Goal: Transaction & Acquisition: Purchase product/service

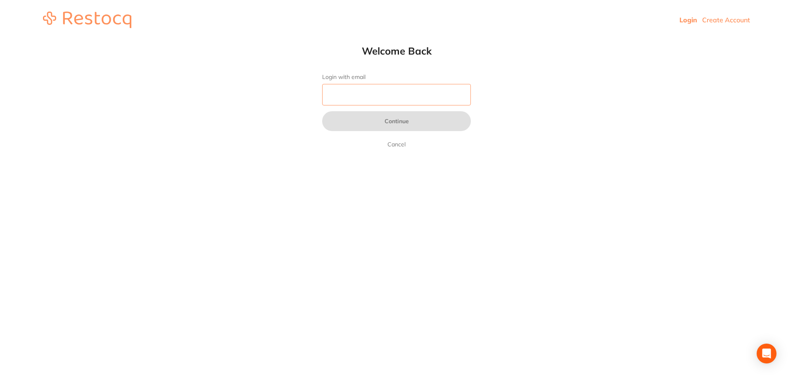
click at [398, 97] on input "Login with email" at bounding box center [396, 94] width 149 height 21
type input "[EMAIL_ADDRESS][DOMAIN_NAME]"
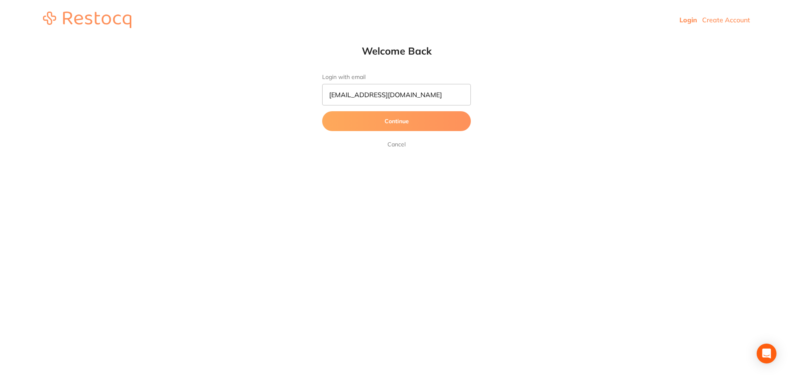
click at [392, 122] on button "Continue" at bounding box center [396, 121] width 149 height 20
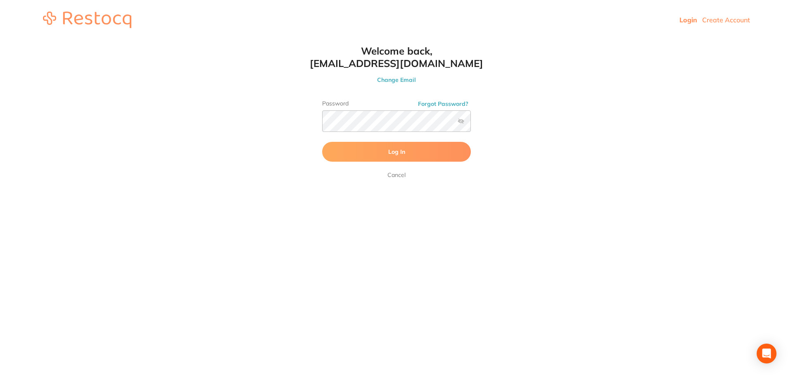
click at [401, 155] on span "Log In" at bounding box center [396, 151] width 17 height 7
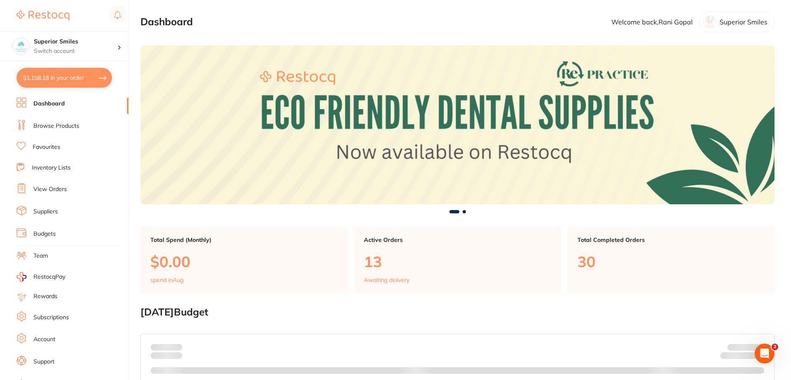
click at [50, 102] on link "Dashboard" at bounding box center [48, 104] width 31 height 8
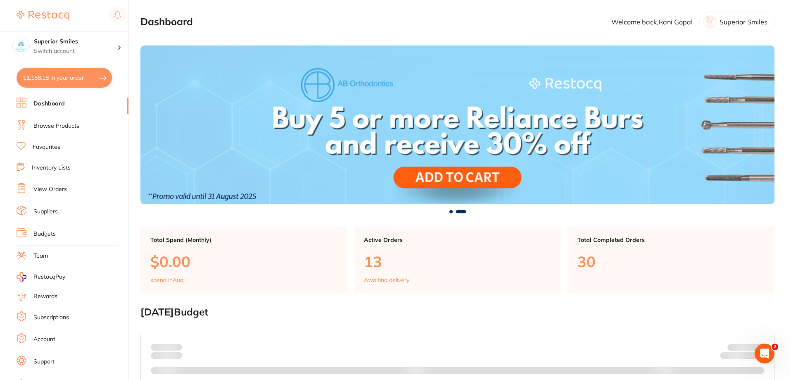
click at [55, 127] on link "Browse Products" at bounding box center [56, 126] width 46 height 8
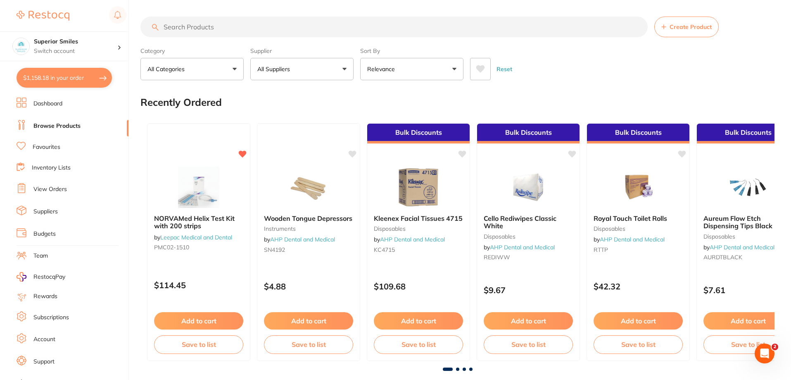
click at [42, 105] on link "Dashboard" at bounding box center [47, 104] width 29 height 8
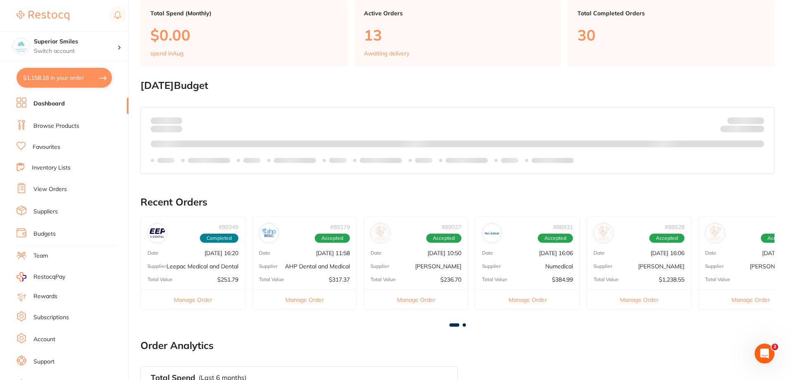
scroll to position [241, 0]
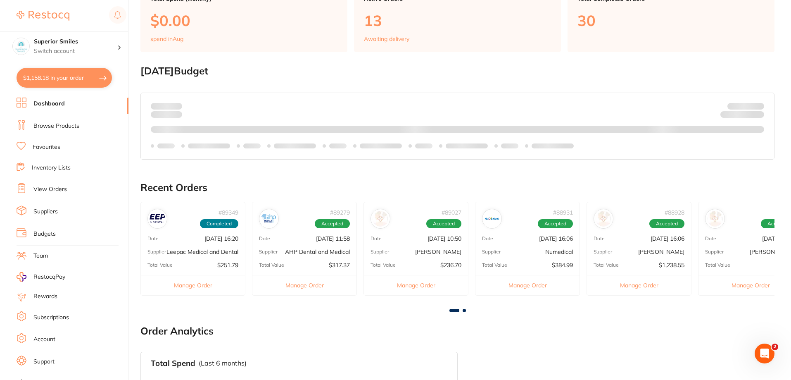
click at [310, 254] on p "AHP Dental and Medical" at bounding box center [317, 251] width 65 height 7
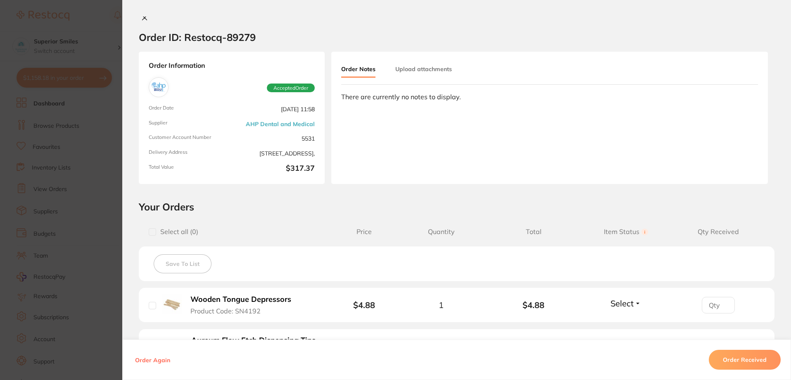
scroll to position [0, 0]
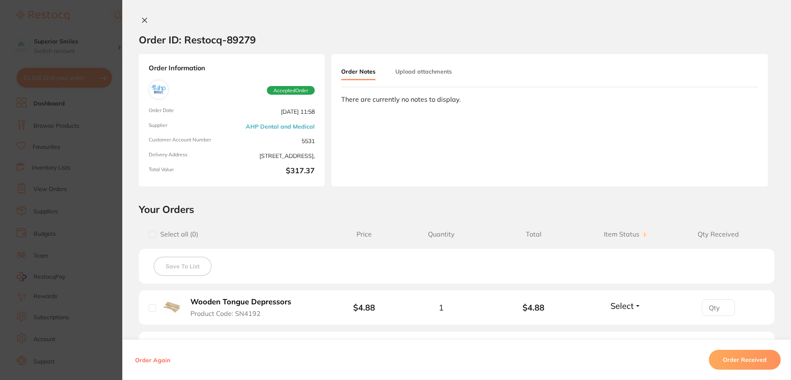
click at [143, 20] on icon at bounding box center [145, 20] width 5 height 5
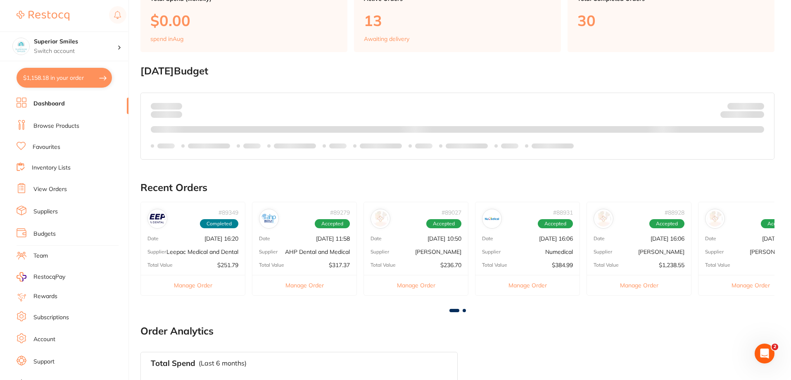
click at [62, 77] on button "$1,158.18 in your order" at bounding box center [64, 78] width 95 height 20
checkbox input "true"
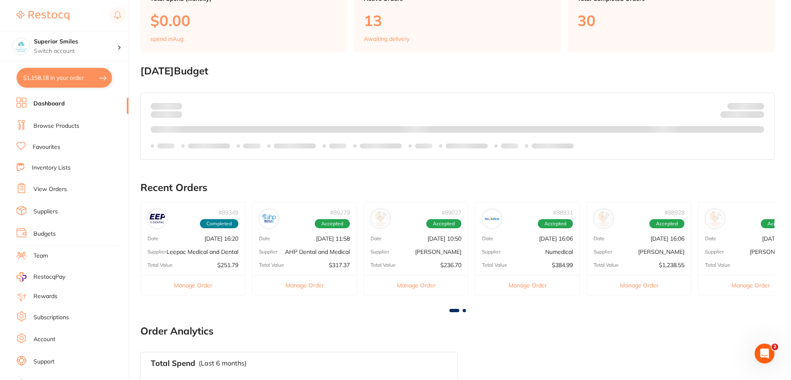
checkbox input "true"
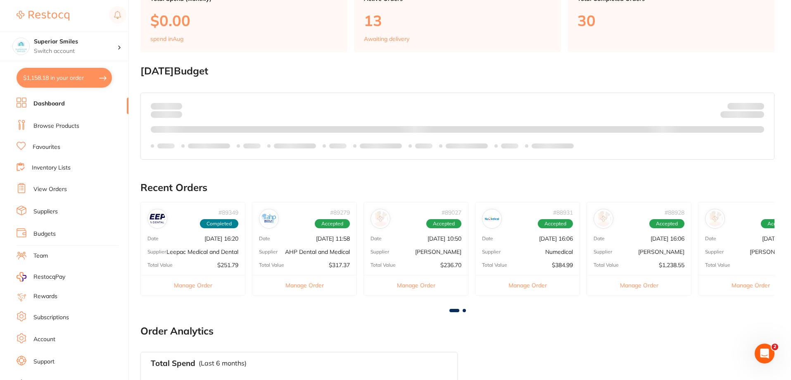
checkbox input "true"
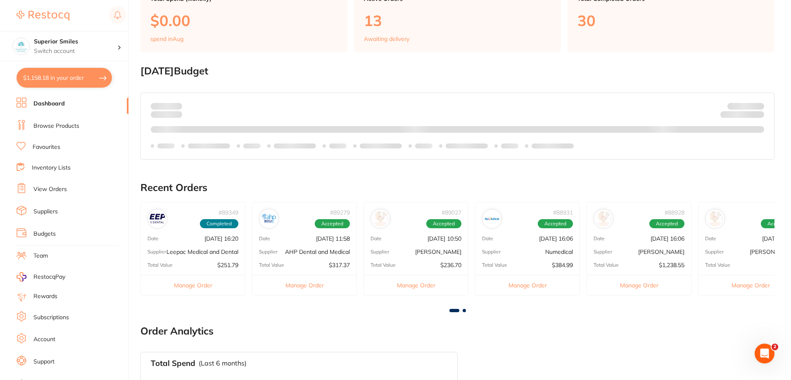
checkbox input "true"
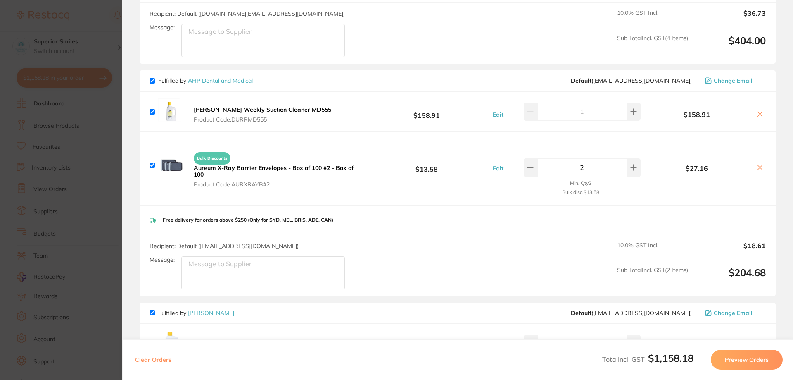
scroll to position [310, 0]
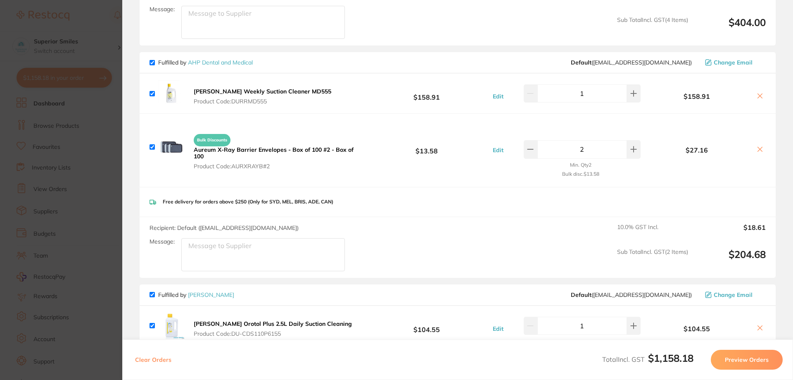
click at [5, 19] on section "Update RRP Set your pre negotiated price for this item. Item Agreed RRP (excl. …" at bounding box center [396, 190] width 793 height 380
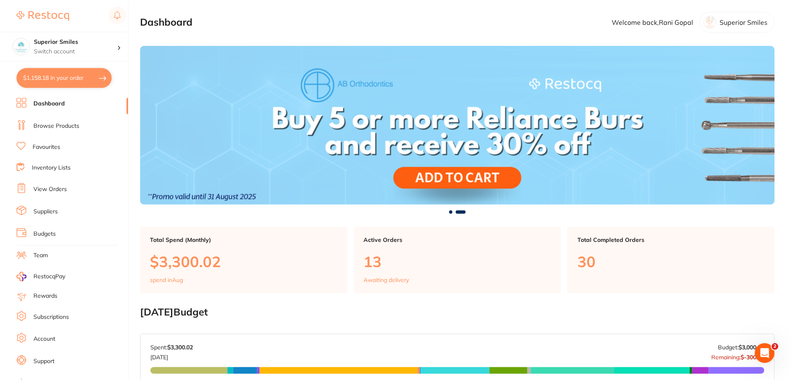
scroll to position [241, 0]
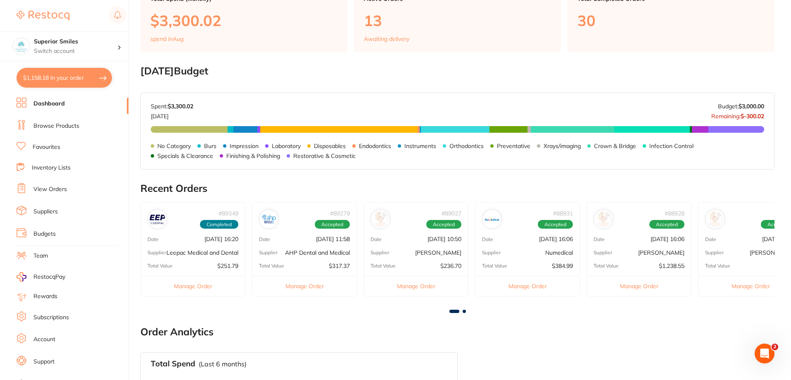
click at [311, 246] on div "# 89279 Accepted Date [DATE] 11:58 Supplier AHP Dental and Medical Total Value …" at bounding box center [304, 249] width 105 height 94
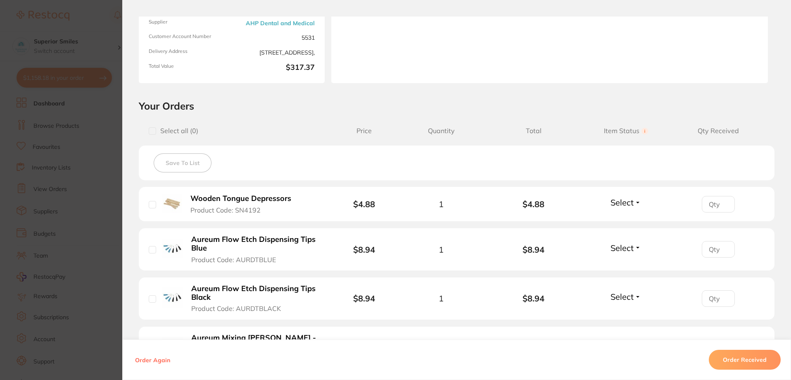
scroll to position [0, 0]
click at [642, 202] on li "Wooden Tongue Depressors Product Code: SN4192 $4.88 1 $4.88 Select Received Bac…" at bounding box center [457, 204] width 636 height 35
click at [635, 202] on button "Select" at bounding box center [626, 202] width 36 height 10
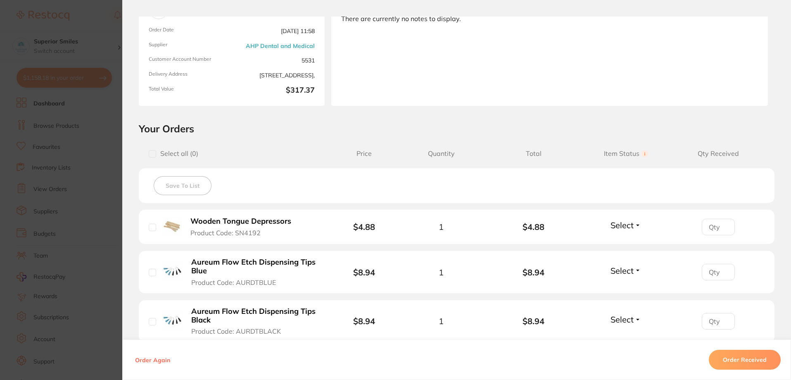
scroll to position [83, 0]
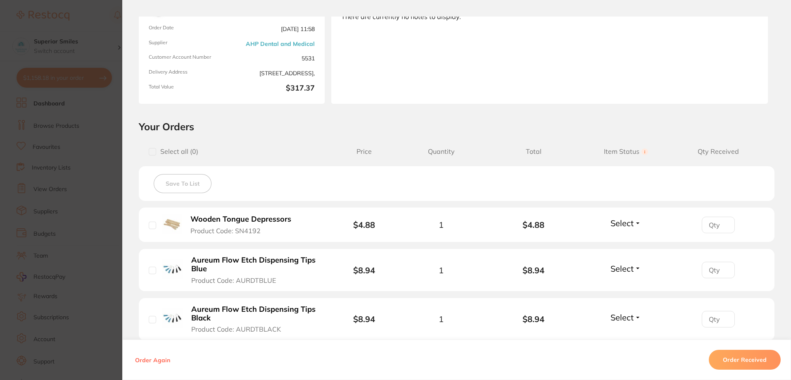
click at [635, 222] on button "Select" at bounding box center [626, 223] width 36 height 10
click at [626, 239] on span "Received" at bounding box center [626, 241] width 21 height 6
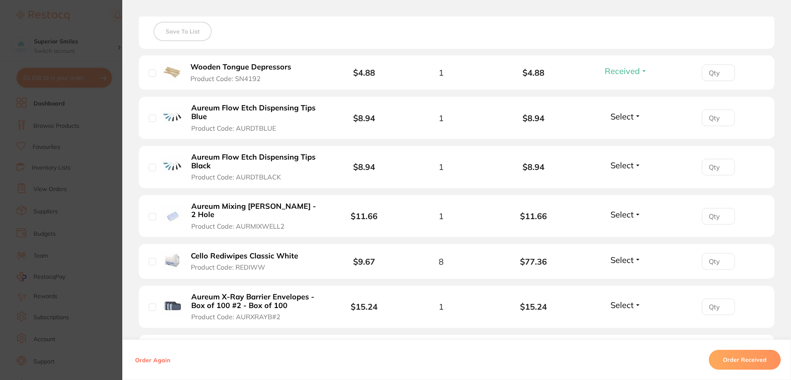
scroll to position [289, 0]
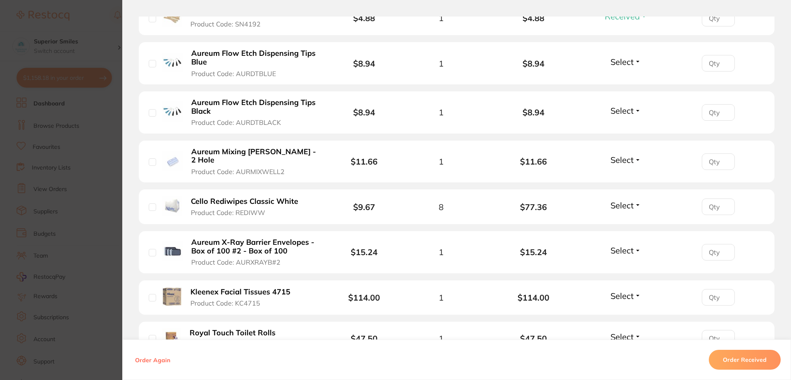
click at [636, 290] on button "Select" at bounding box center [626, 295] width 36 height 10
click at [626, 310] on span "Received" at bounding box center [626, 313] width 21 height 6
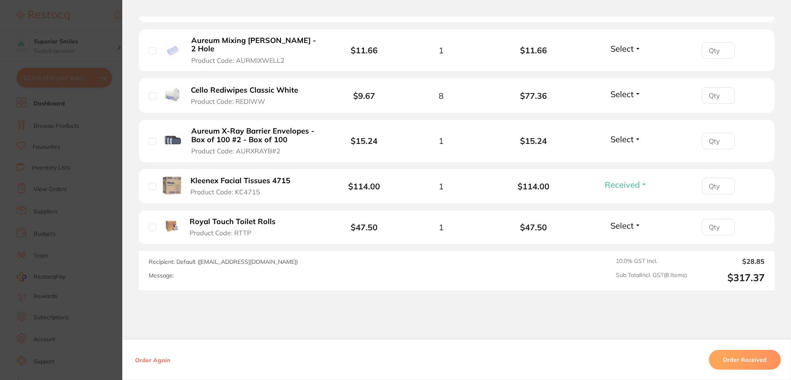
scroll to position [413, 0]
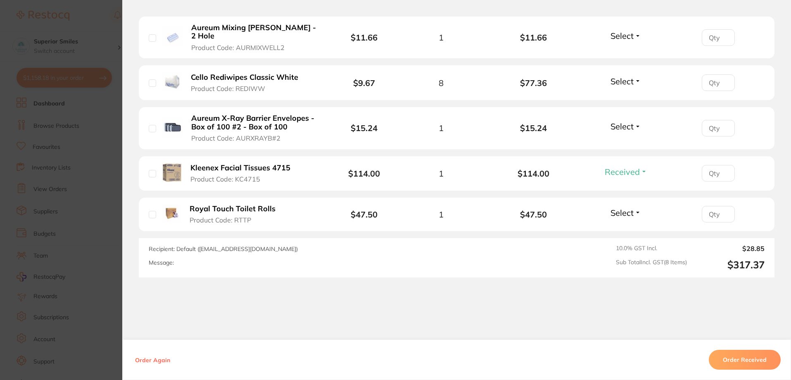
click at [635, 207] on button "Select" at bounding box center [626, 212] width 36 height 10
click at [628, 227] on span "Received" at bounding box center [626, 230] width 21 height 6
click at [151, 211] on input "checkbox" at bounding box center [152, 214] width 7 height 7
checkbox input "true"
drag, startPoint x: 149, startPoint y: 166, endPoint x: 156, endPoint y: 164, distance: 7.4
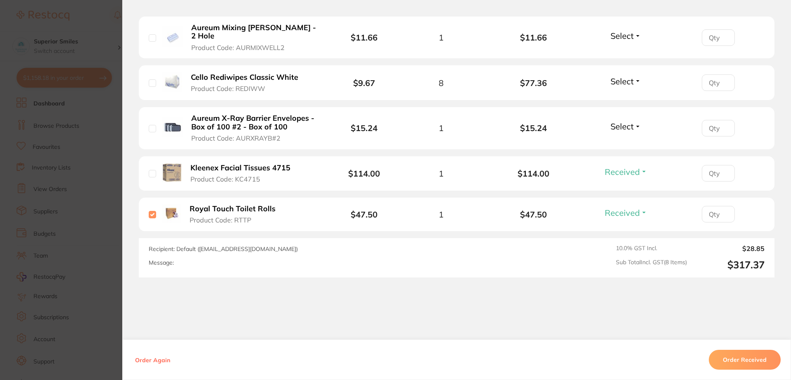
click at [149, 170] on input "checkbox" at bounding box center [152, 173] width 7 height 7
checkbox input "true"
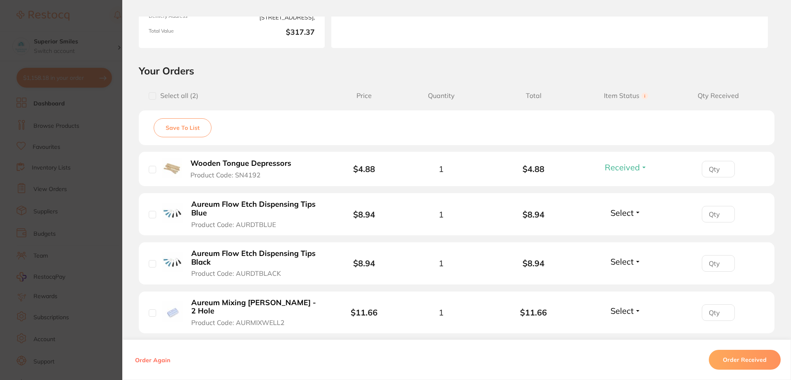
scroll to position [165, 0]
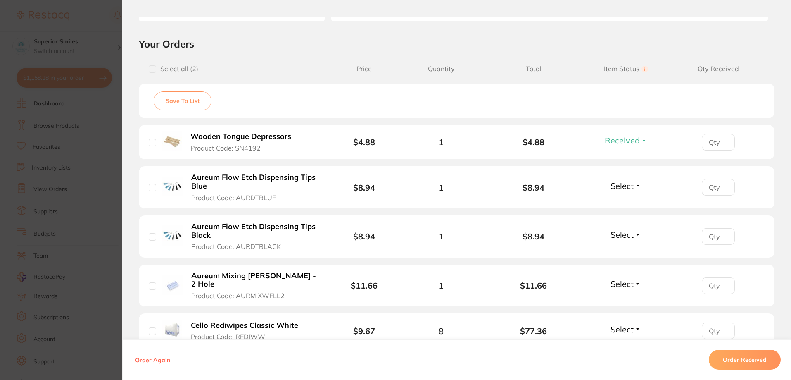
click at [150, 141] on input "checkbox" at bounding box center [152, 142] width 7 height 7
checkbox input "true"
click at [724, 145] on input "0" at bounding box center [718, 142] width 33 height 17
type input "1"
click at [724, 140] on input "1" at bounding box center [718, 142] width 33 height 17
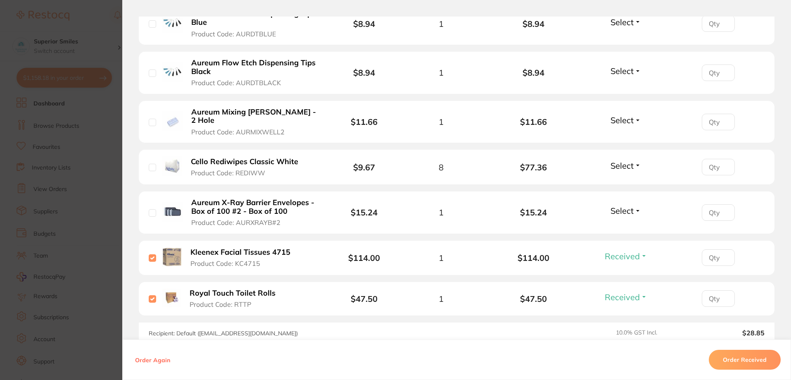
scroll to position [330, 0]
type input "1"
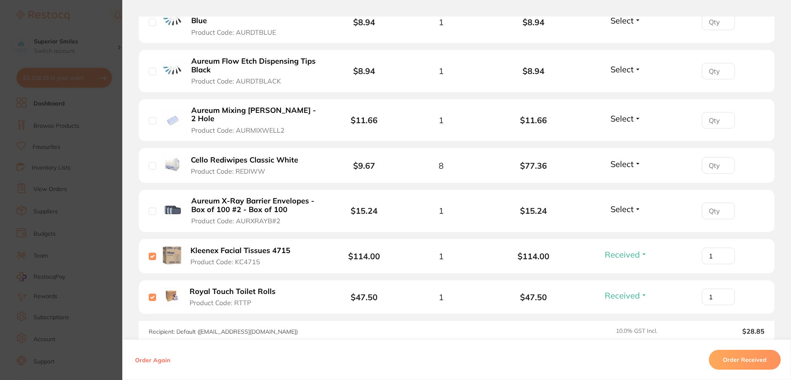
type input "1"
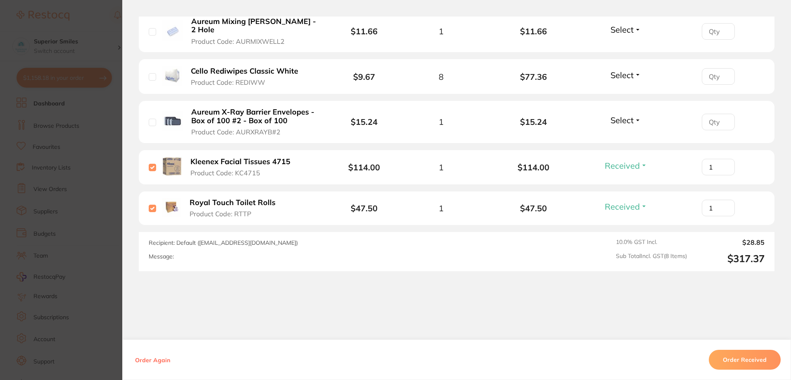
scroll to position [426, 0]
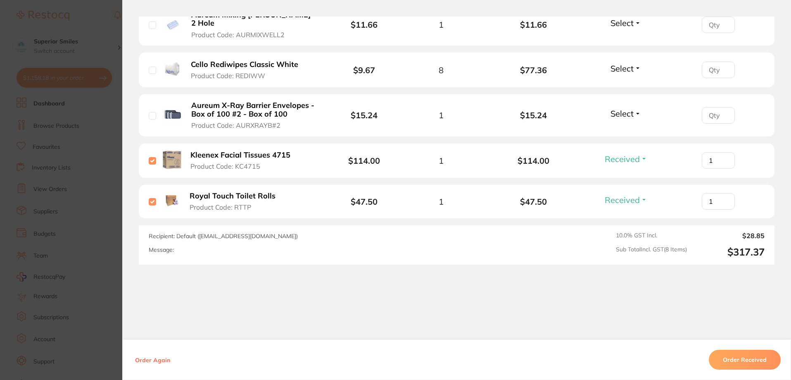
click at [741, 356] on button "Order Received" at bounding box center [745, 359] width 72 height 20
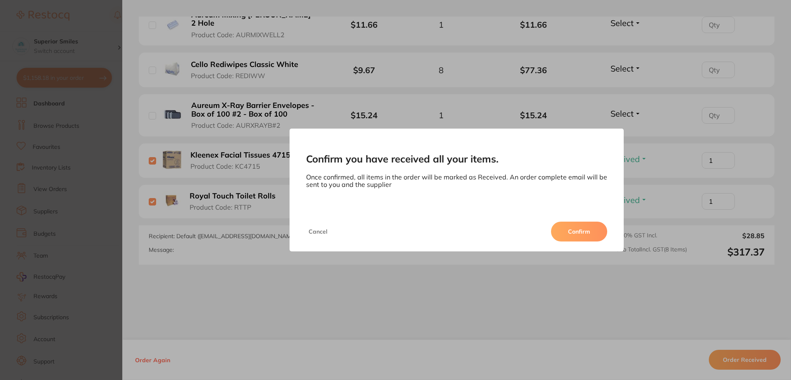
click at [580, 232] on button "Confirm" at bounding box center [579, 231] width 56 height 20
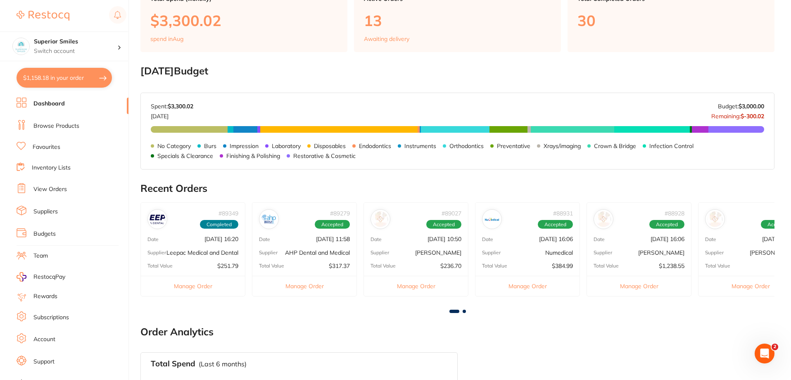
scroll to position [0, 0]
click at [307, 250] on p "AHP Dental and Medical" at bounding box center [317, 252] width 65 height 7
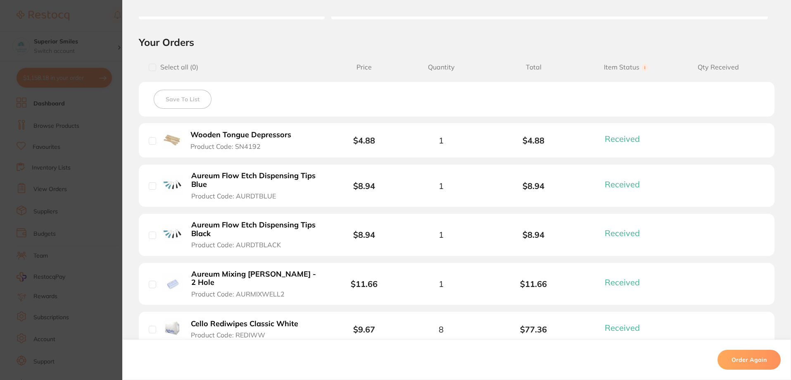
scroll to position [95, 0]
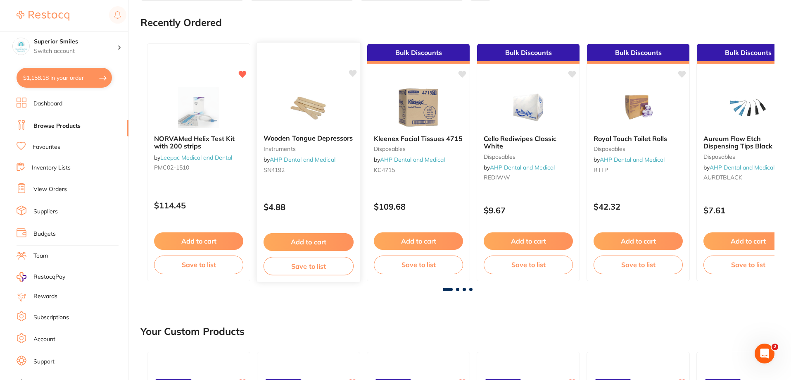
scroll to position [0, 0]
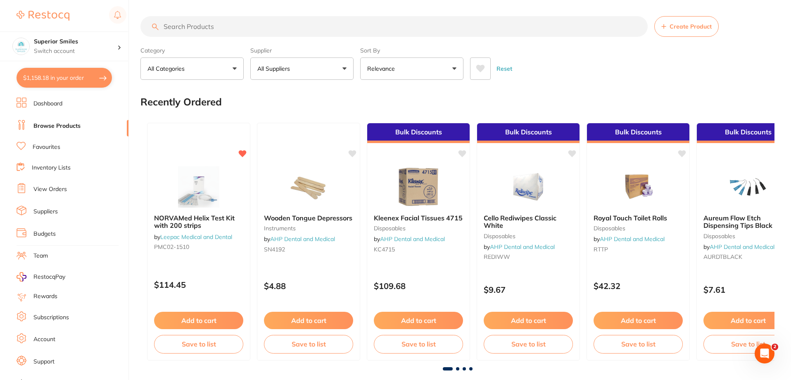
click at [54, 76] on button "$1,158.18 in your order" at bounding box center [64, 78] width 95 height 20
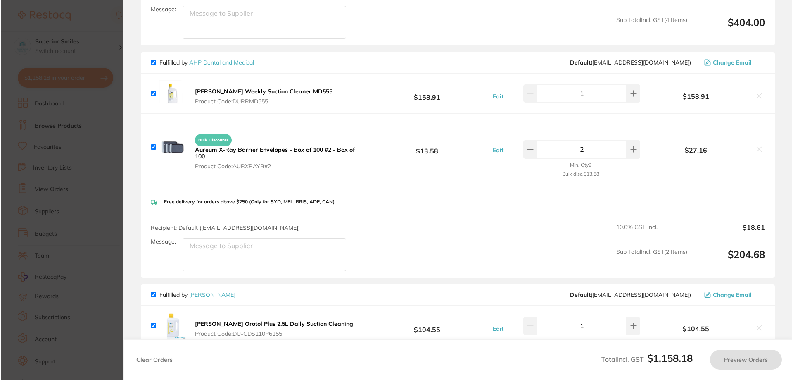
scroll to position [0, 0]
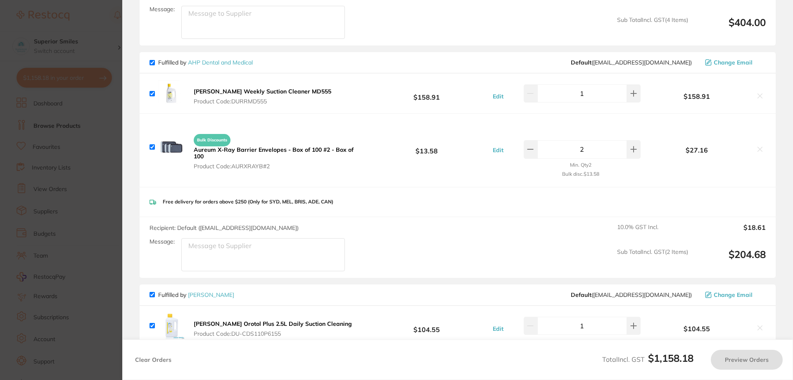
checkbox input "true"
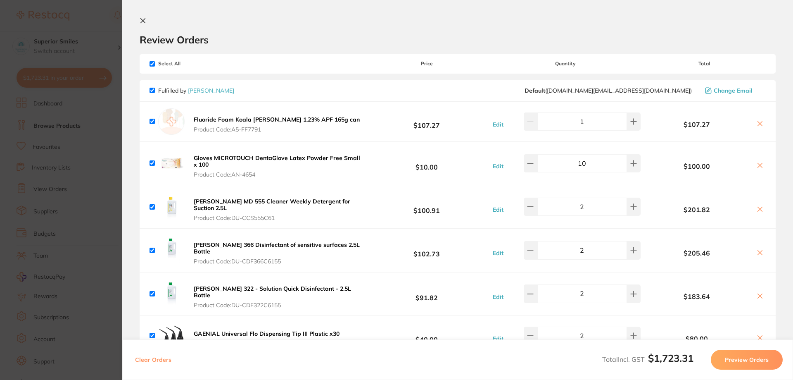
click at [758, 250] on icon at bounding box center [760, 252] width 7 height 7
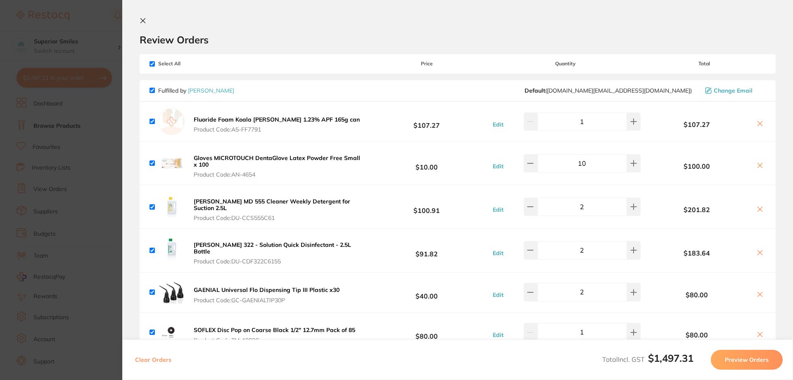
click at [758, 250] on icon at bounding box center [760, 252] width 5 height 5
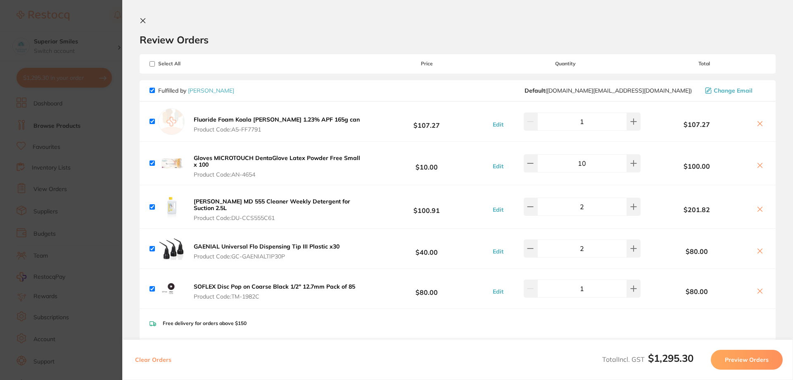
checkbox input "true"
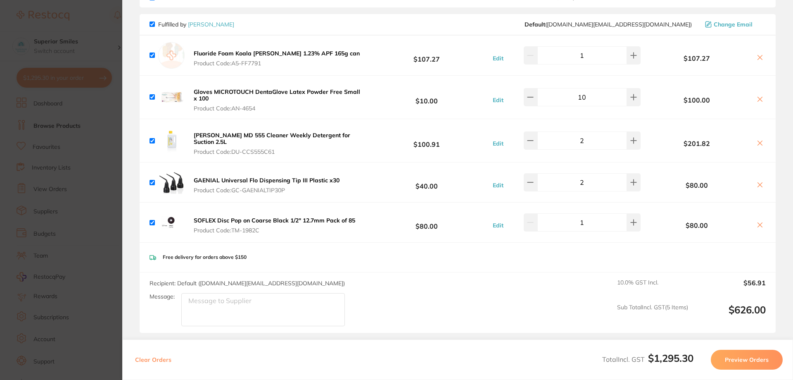
scroll to position [34, 0]
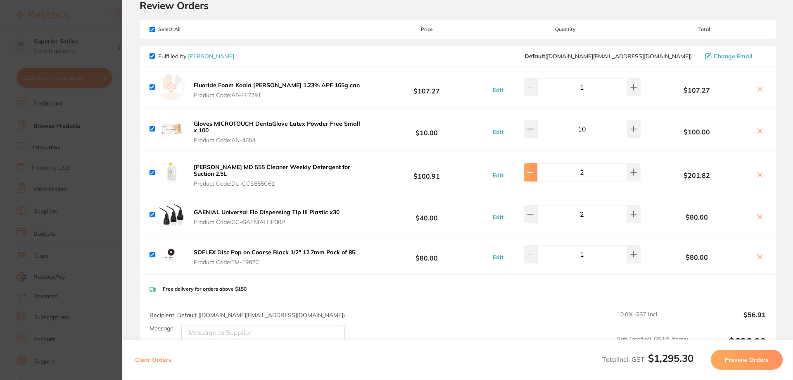
click at [534, 90] on icon at bounding box center [530, 87] width 7 height 7
type input "1"
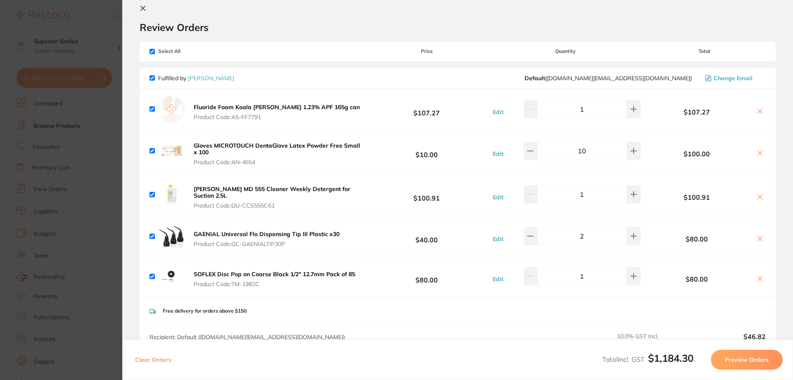
scroll to position [0, 0]
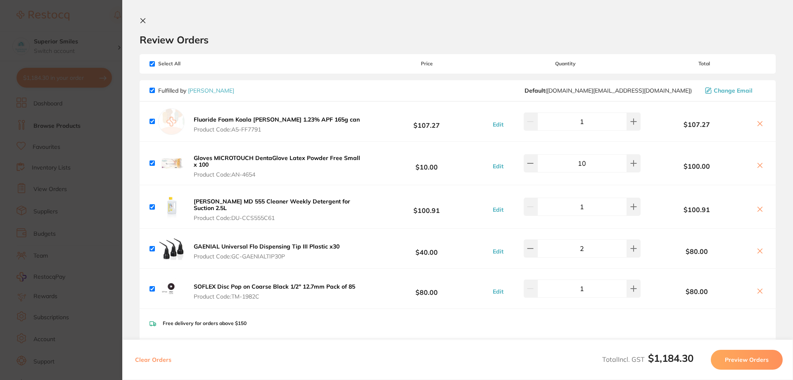
click at [142, 20] on icon at bounding box center [143, 21] width 5 height 5
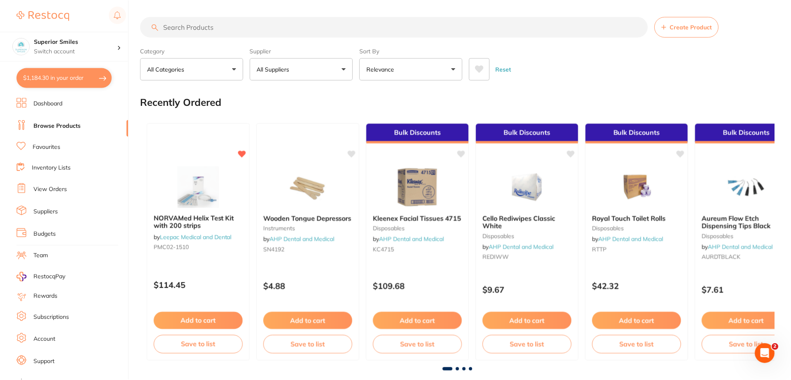
scroll to position [0, 0]
click at [198, 26] on input "search" at bounding box center [393, 26] width 507 height 21
type input "orotol"
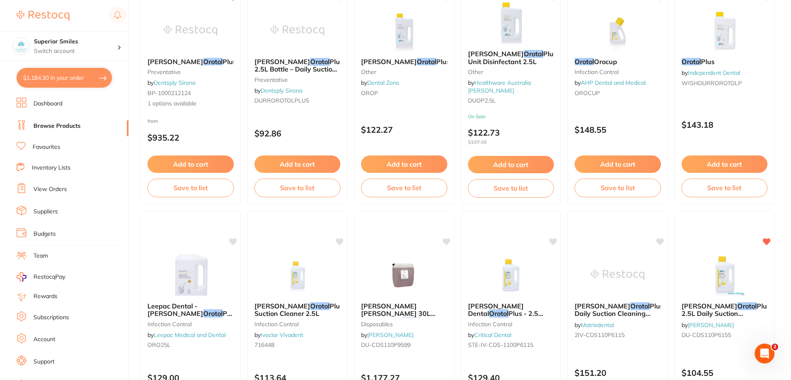
scroll to position [0, 0]
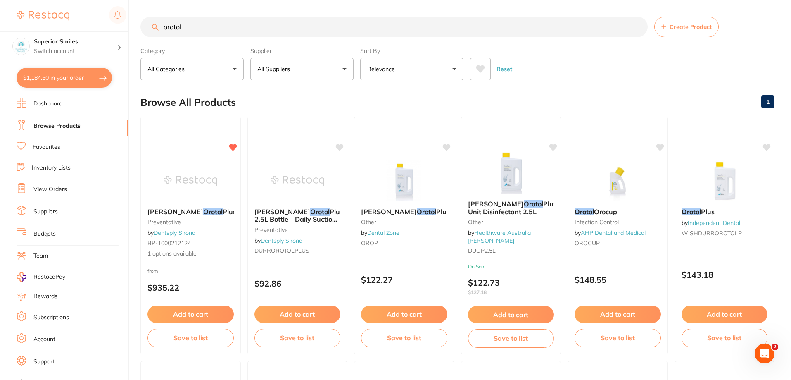
click at [286, 69] on p "All Suppliers" at bounding box center [275, 69] width 36 height 8
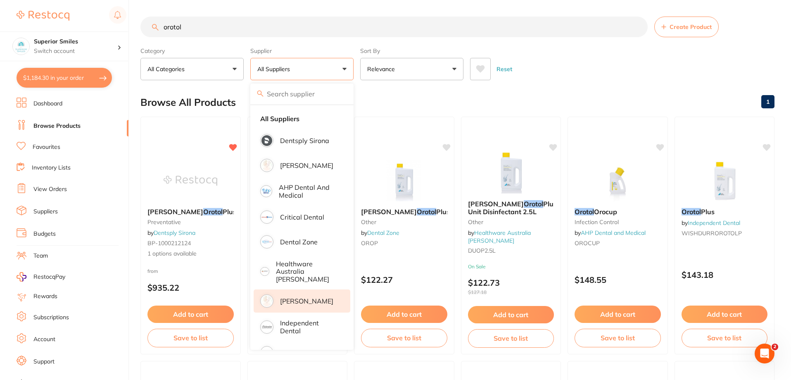
click at [295, 297] on p "[PERSON_NAME]" at bounding box center [306, 300] width 53 height 7
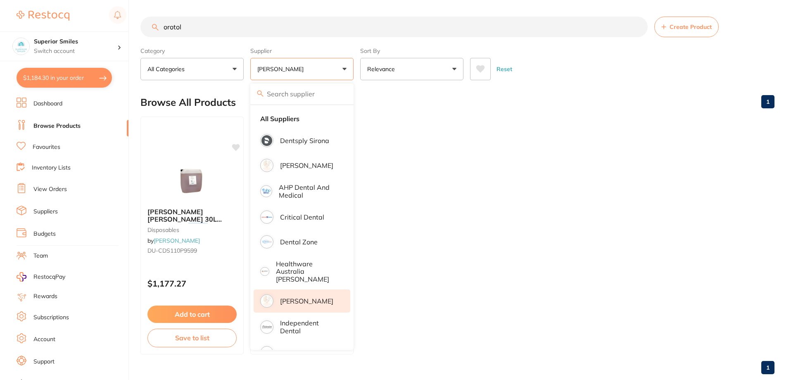
click at [558, 59] on div "Reset" at bounding box center [619, 65] width 298 height 29
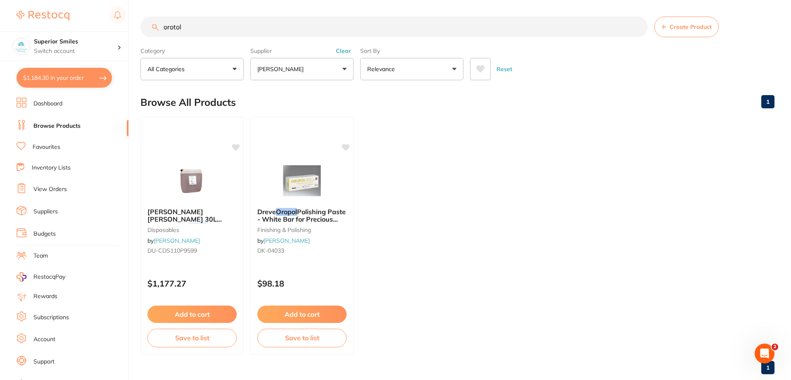
click at [202, 27] on input "orotol" at bounding box center [393, 27] width 507 height 21
click at [54, 77] on button "$1,184.30 in your order" at bounding box center [64, 78] width 95 height 20
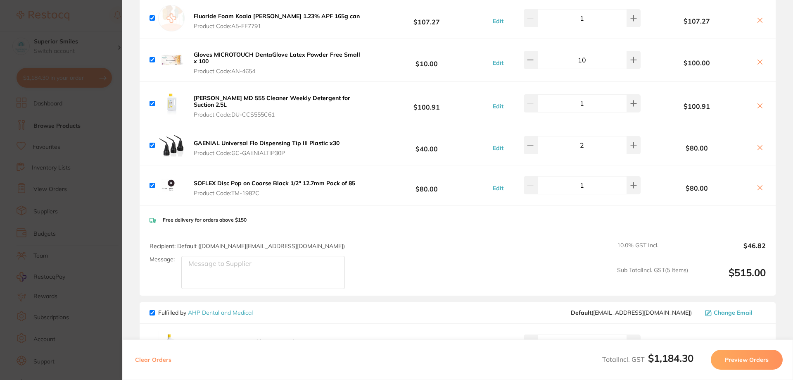
scroll to position [344, 0]
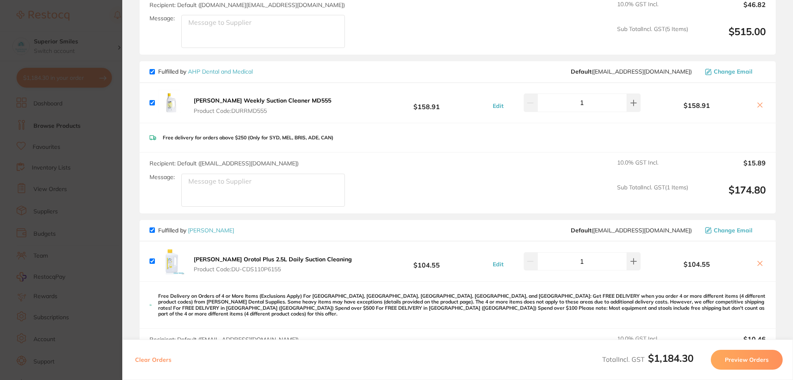
click at [757, 102] on icon at bounding box center [760, 105] width 7 height 7
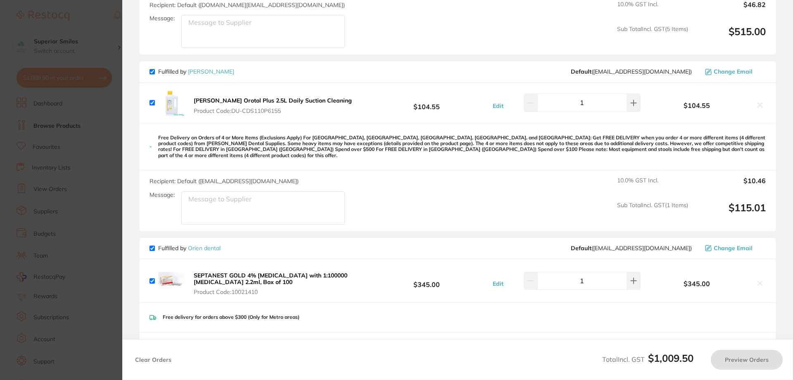
checkbox input "true"
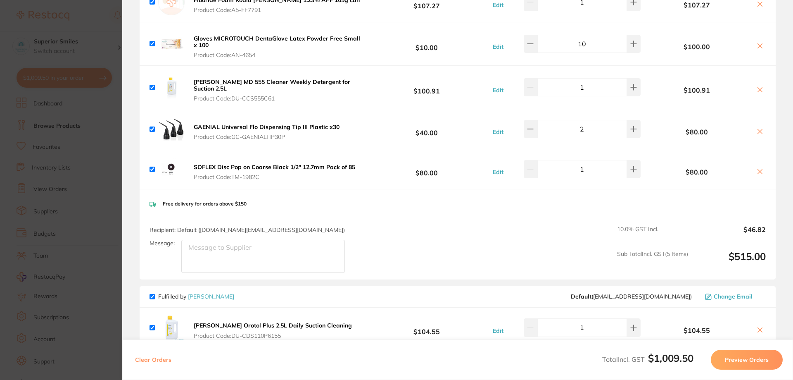
scroll to position [0, 0]
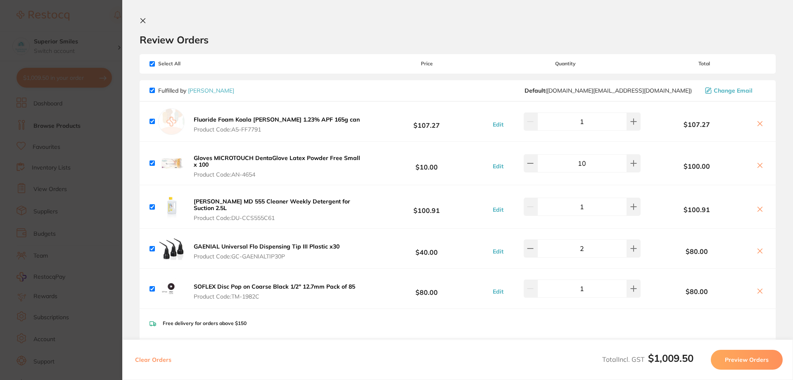
click at [139, 20] on section "Review Orders Your orders are being processed and we will notify you once we ha…" at bounding box center [457, 190] width 671 height 380
click at [142, 21] on icon at bounding box center [143, 21] width 5 height 5
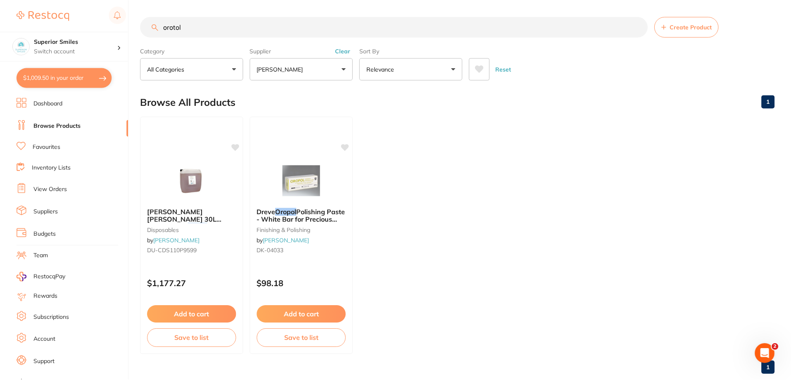
scroll to position [5, 0]
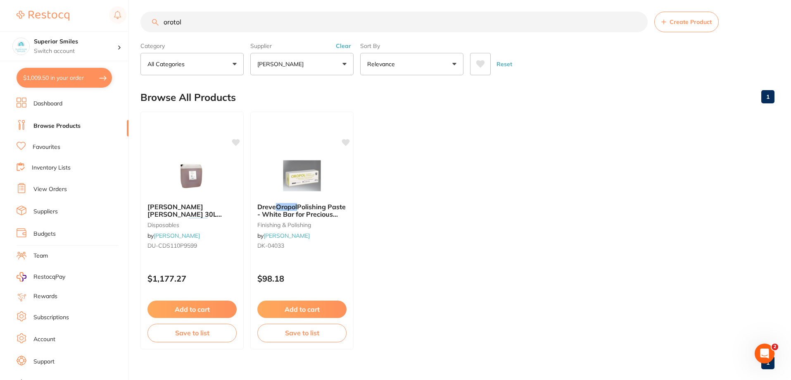
drag, startPoint x: 207, startPoint y: 21, endPoint x: 95, endPoint y: 13, distance: 113.1
click at [95, 13] on div "$1,009.50 Superior Smiles Switch account Superior Smiles $1,009.50 in your orde…" at bounding box center [395, 185] width 791 height 380
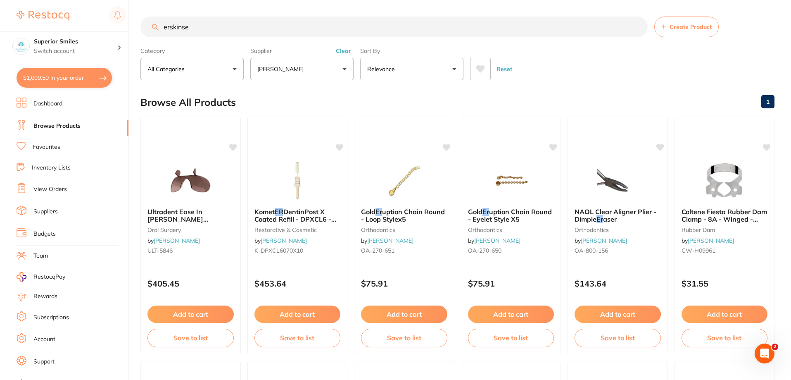
scroll to position [0, 0]
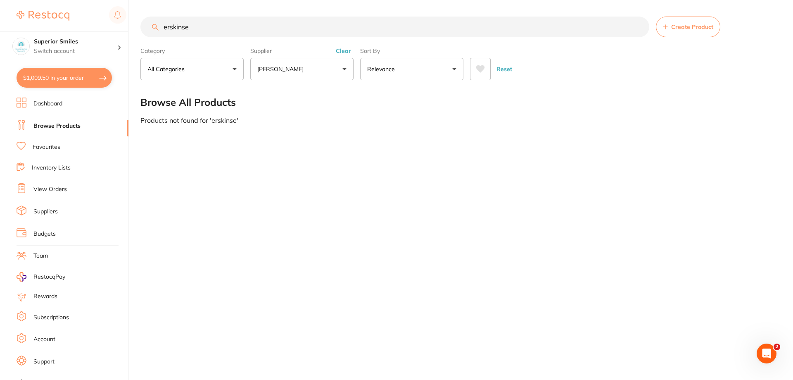
click at [285, 64] on button "[PERSON_NAME]" at bounding box center [301, 69] width 103 height 22
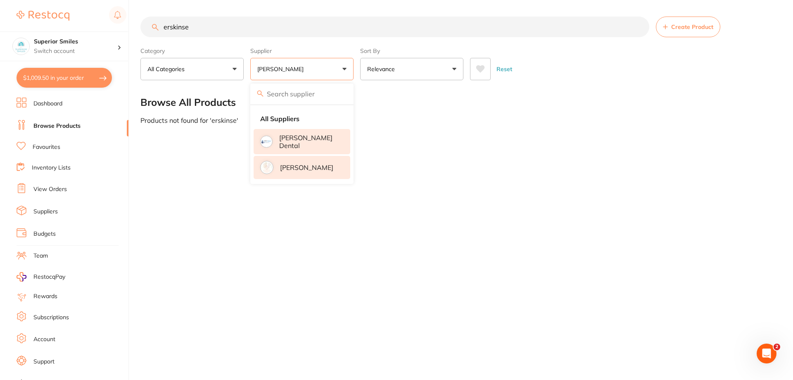
drag, startPoint x: 301, startPoint y: 141, endPoint x: 299, endPoint y: 136, distance: 5.5
click at [301, 140] on p "[PERSON_NAME] Dental" at bounding box center [308, 141] width 59 height 15
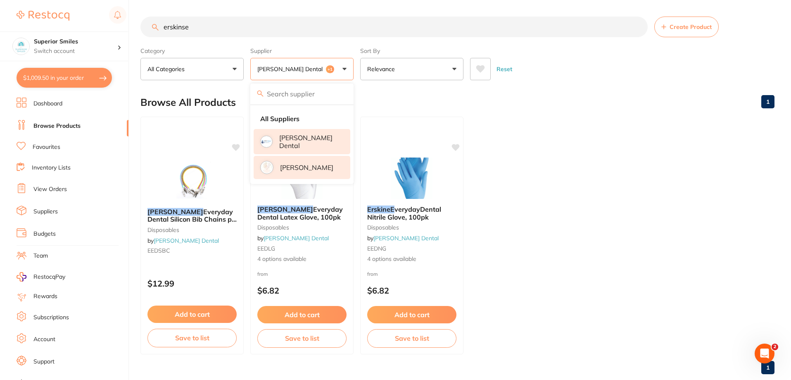
drag, startPoint x: 205, startPoint y: 31, endPoint x: 150, endPoint y: 25, distance: 55.2
click at [150, 25] on input "erskinse" at bounding box center [393, 27] width 507 height 21
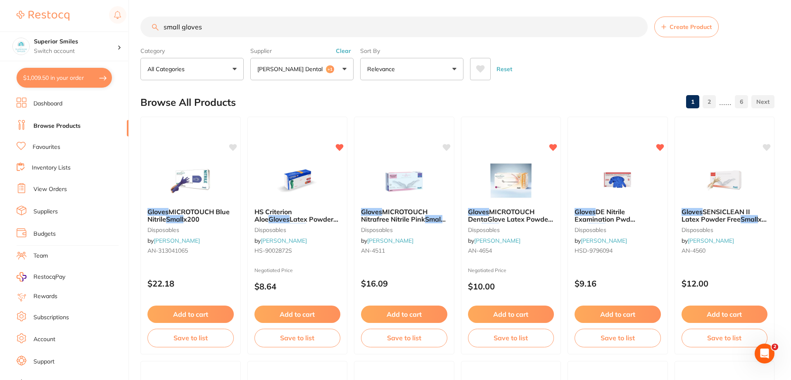
click at [298, 68] on p "[PERSON_NAME] Dental" at bounding box center [291, 69] width 69 height 8
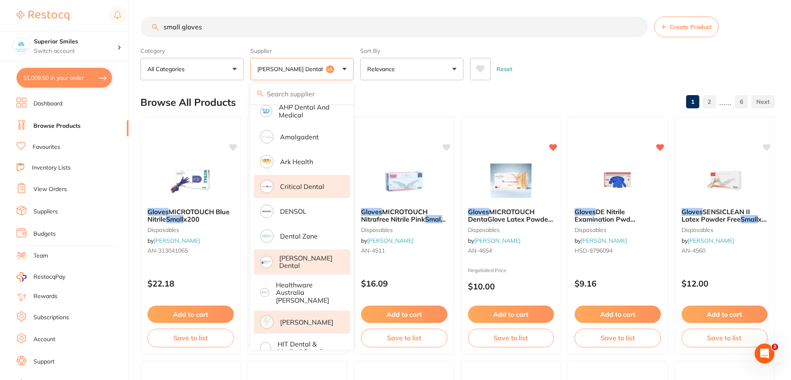
scroll to position [172, 0]
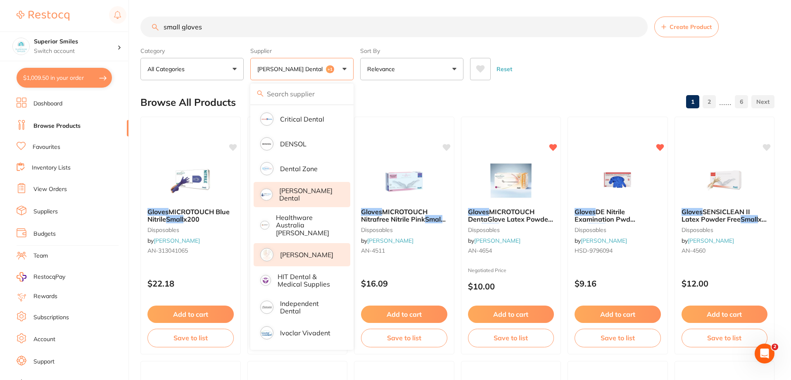
click at [309, 251] on p "[PERSON_NAME]" at bounding box center [306, 254] width 53 height 7
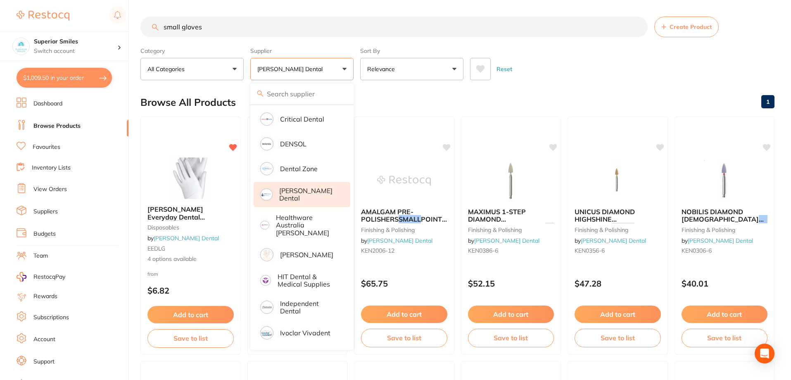
click at [573, 70] on div "Reset" at bounding box center [619, 65] width 298 height 29
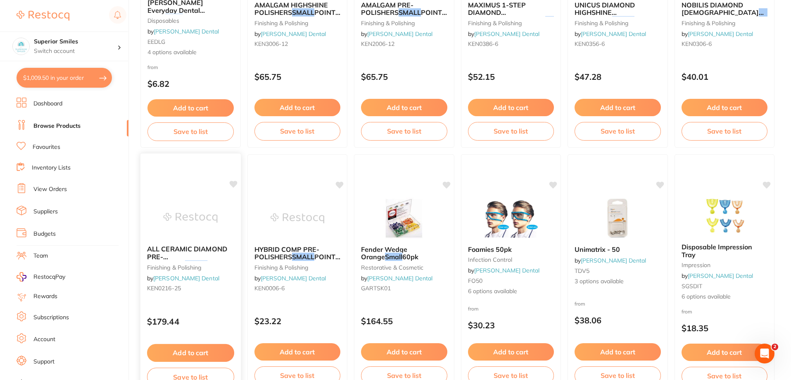
scroll to position [0, 0]
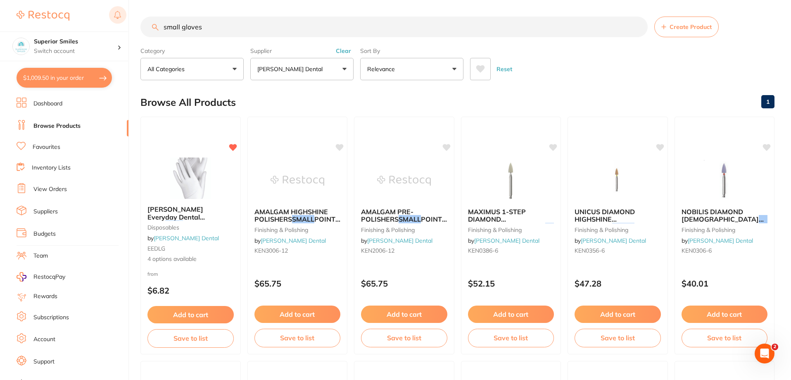
drag, startPoint x: 182, startPoint y: 27, endPoint x: 118, endPoint y: 25, distance: 64.5
click at [119, 25] on div "$1,009.50 Superior Smiles Switch account Superior Smiles $1,009.50 in your orde…" at bounding box center [395, 190] width 791 height 380
type input "gloves"
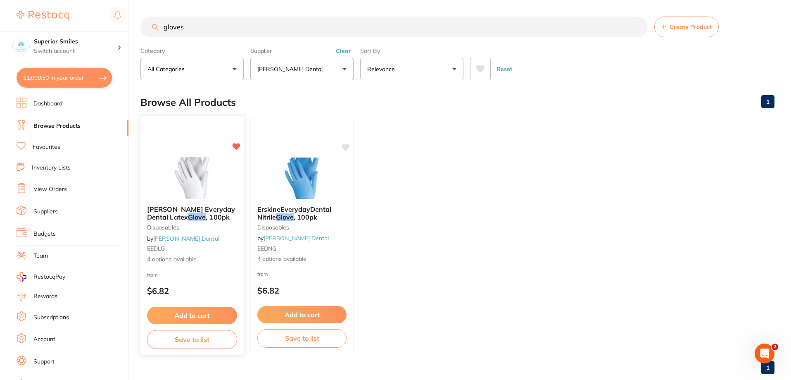
click at [200, 207] on span "[PERSON_NAME] Everyday Dental Latex" at bounding box center [191, 213] width 88 height 16
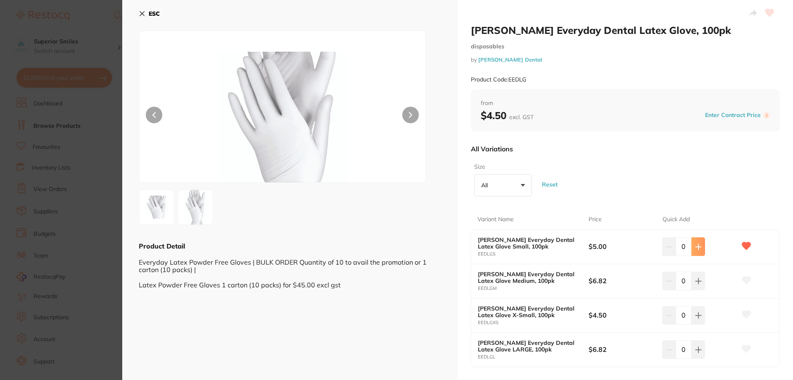
click at [696, 246] on icon at bounding box center [698, 246] width 5 height 5
type input "2"
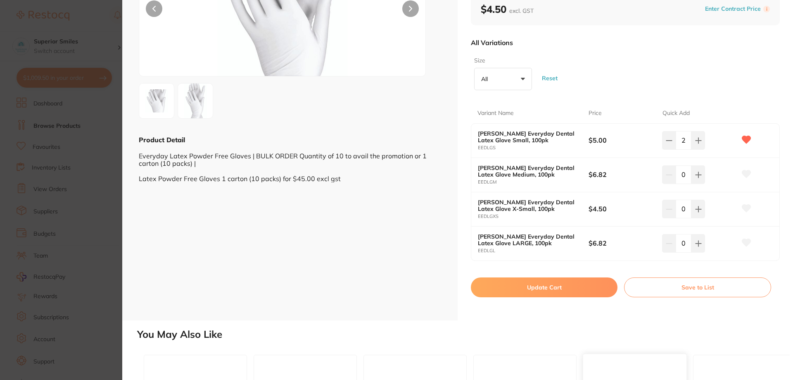
scroll to position [328, 0]
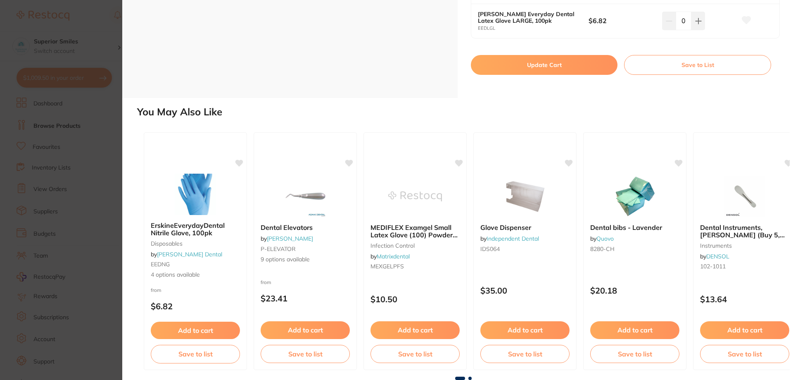
click at [537, 68] on button "Update Cart" at bounding box center [544, 65] width 147 height 20
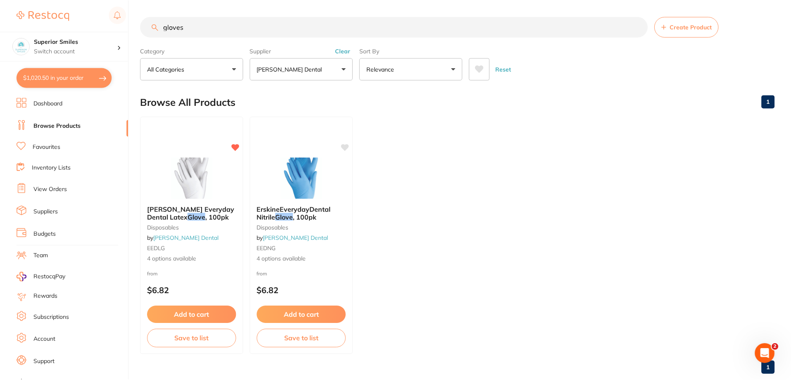
scroll to position [0, 0]
click at [57, 76] on button "$1,020.50 in your order" at bounding box center [64, 78] width 95 height 20
checkbox input "true"
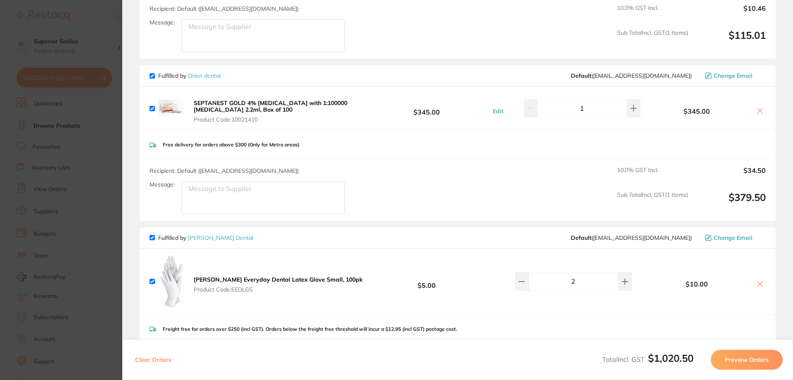
scroll to position [585, 0]
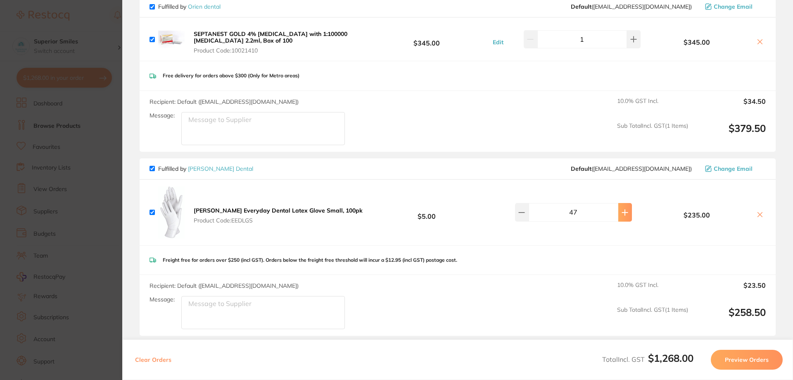
type input "50"
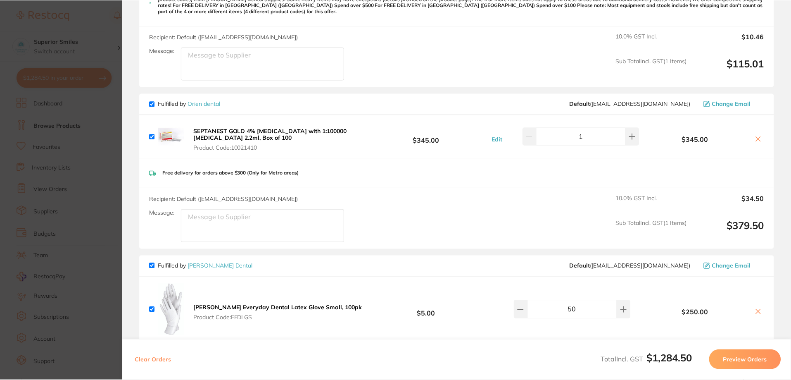
scroll to position [482, 0]
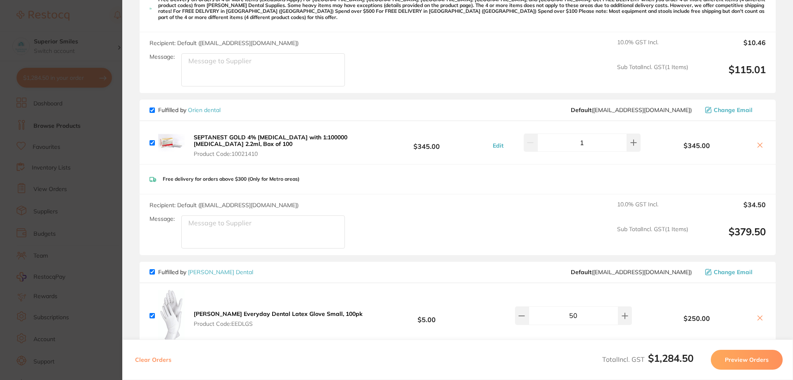
click at [214, 268] on link "[PERSON_NAME] Dental" at bounding box center [220, 271] width 65 height 7
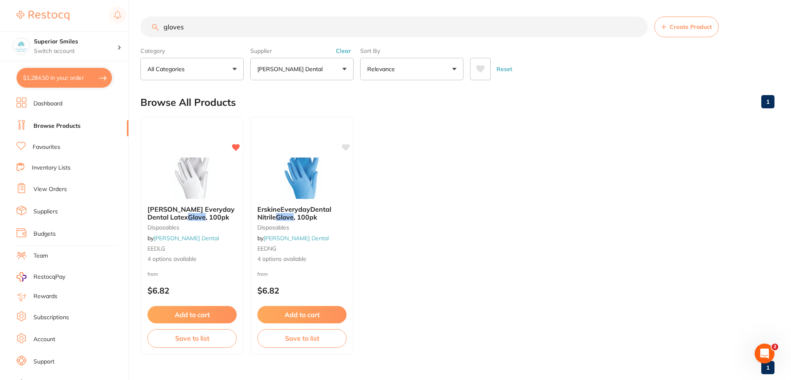
click at [636, 28] on input "gloves" at bounding box center [393, 27] width 507 height 21
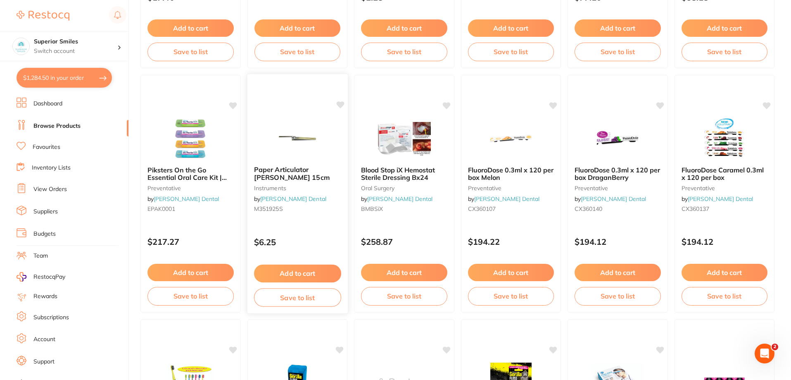
scroll to position [310, 0]
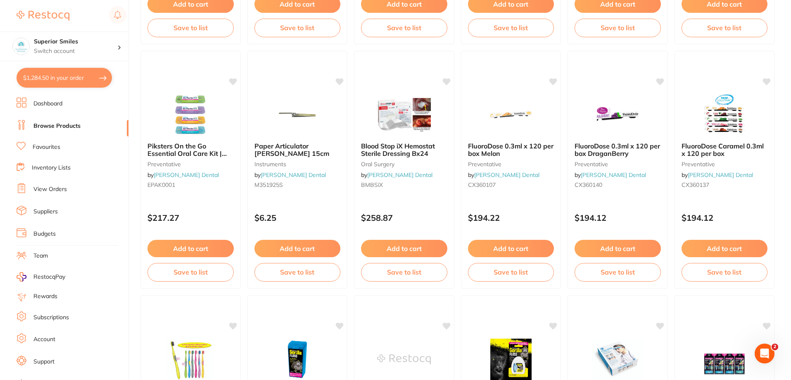
click at [43, 77] on button "$1,284.50 in your order" at bounding box center [64, 78] width 95 height 20
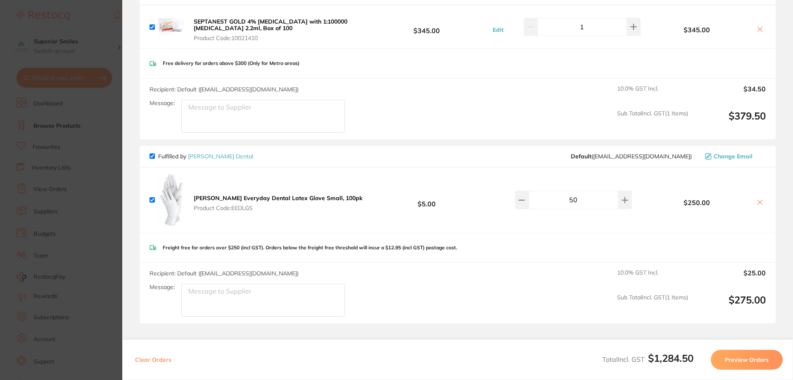
scroll to position [654, 0]
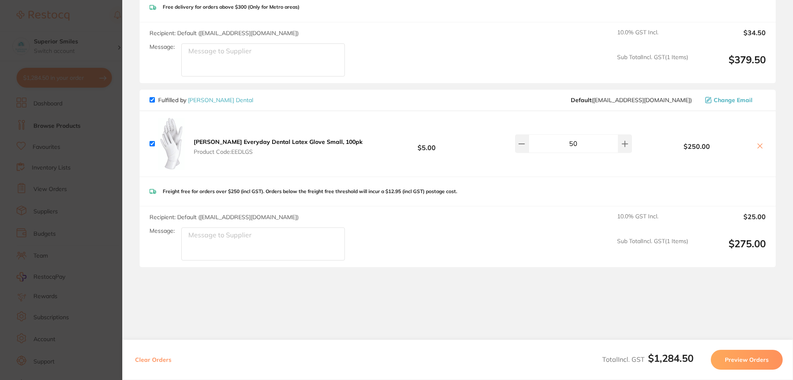
click at [193, 96] on link "[PERSON_NAME] Dental" at bounding box center [220, 99] width 65 height 7
click at [195, 96] on link "[PERSON_NAME] Dental" at bounding box center [220, 99] width 65 height 7
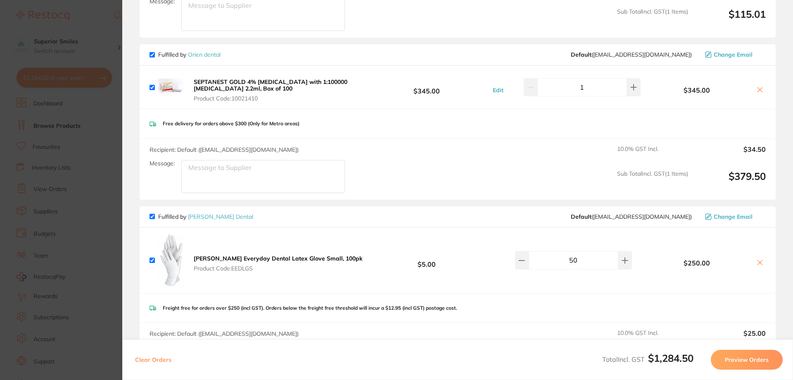
scroll to position [663, 0]
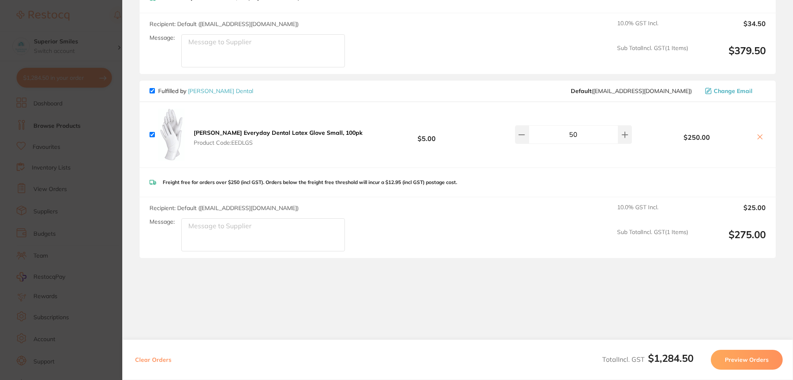
click at [757, 133] on icon at bounding box center [760, 136] width 7 height 7
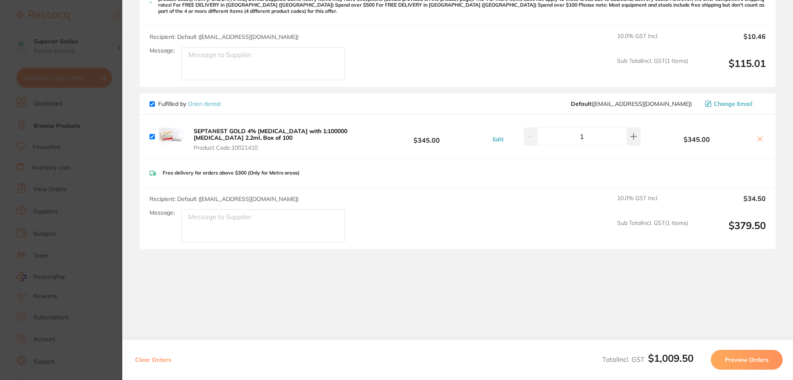
scroll to position [479, 0]
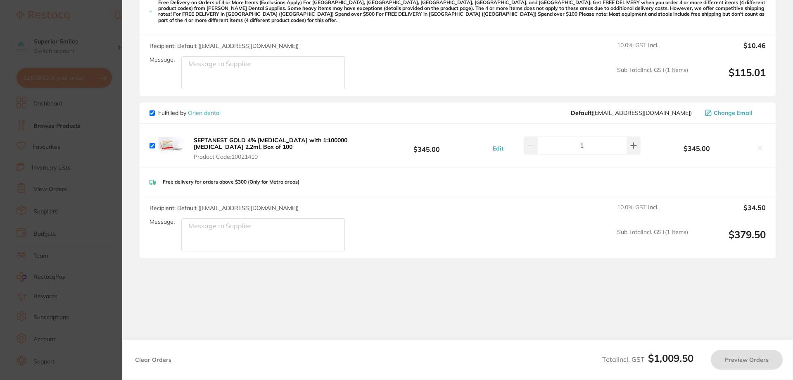
checkbox input "true"
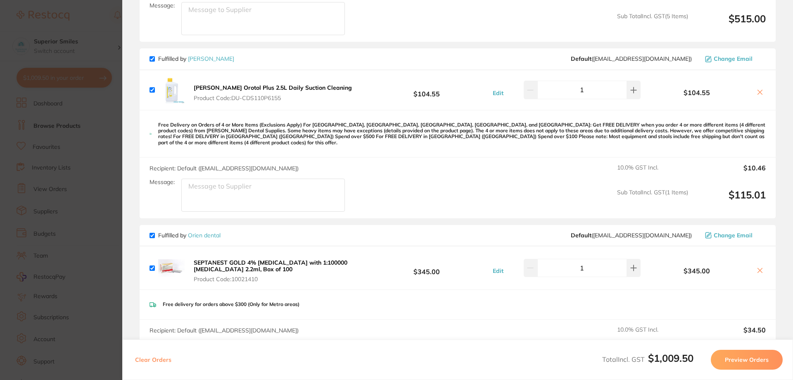
scroll to position [355, 0]
click at [32, 64] on section "Update RRP Set your pre negotiated price for this item. Item Agreed RRP (excl. …" at bounding box center [396, 190] width 793 height 380
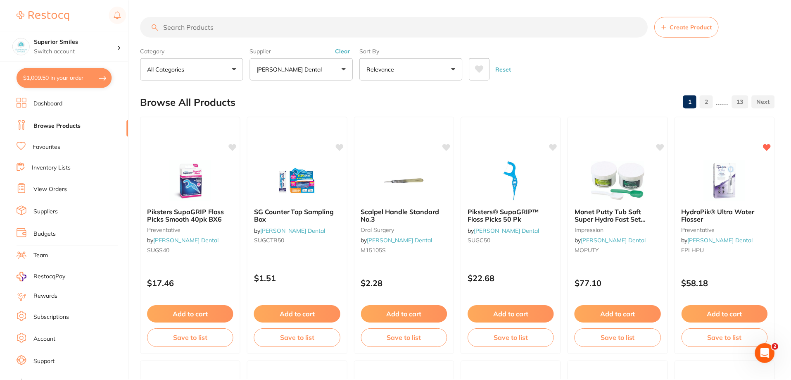
scroll to position [310, 0]
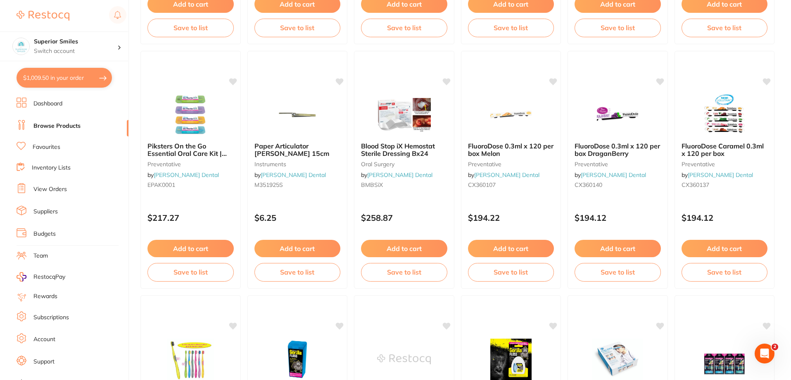
click at [53, 62] on section "Superior Smiles Switch account Superior Smiles $1,009.50 in your order Dashboar…" at bounding box center [64, 190] width 129 height 380
click at [60, 122] on link "Browse Products" at bounding box center [56, 126] width 47 height 8
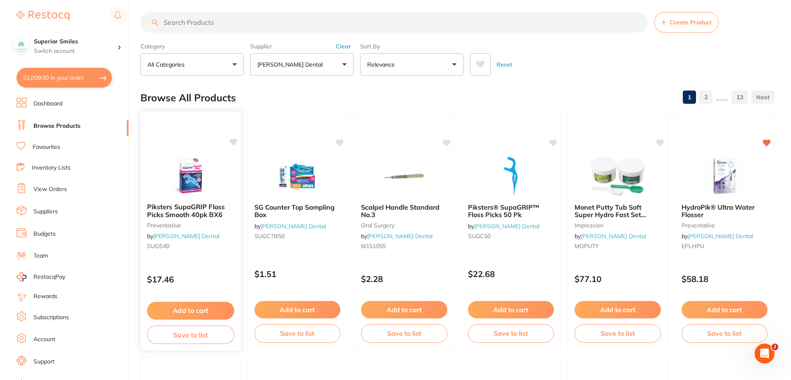
scroll to position [0, 0]
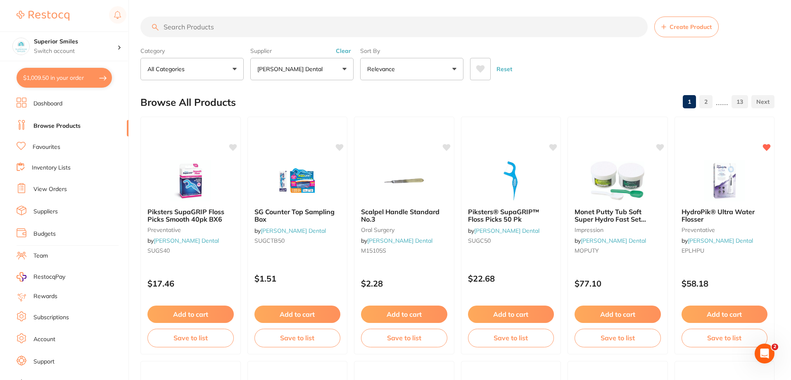
click at [214, 25] on input "search" at bounding box center [393, 27] width 507 height 21
type input "pi"
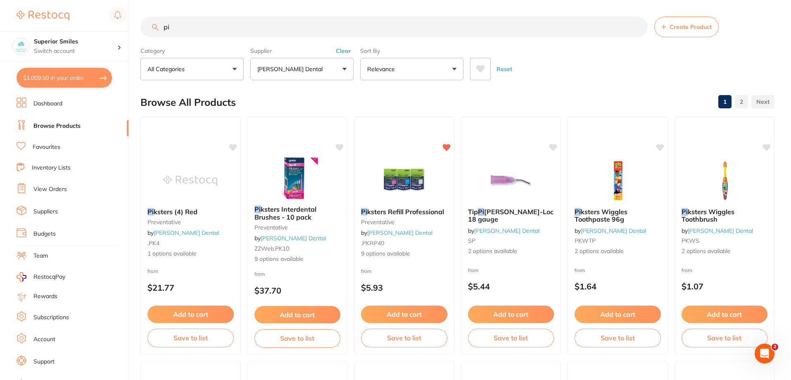
drag, startPoint x: 181, startPoint y: 27, endPoint x: 147, endPoint y: 28, distance: 33.0
click at [148, 28] on input "pi" at bounding box center [393, 27] width 507 height 21
type input "="
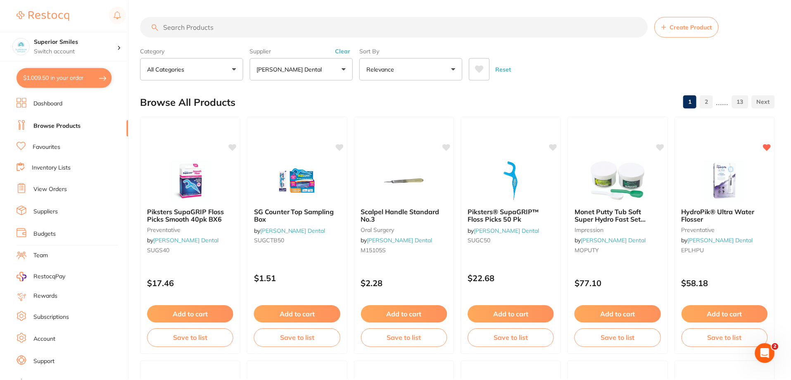
scroll to position [222, 0]
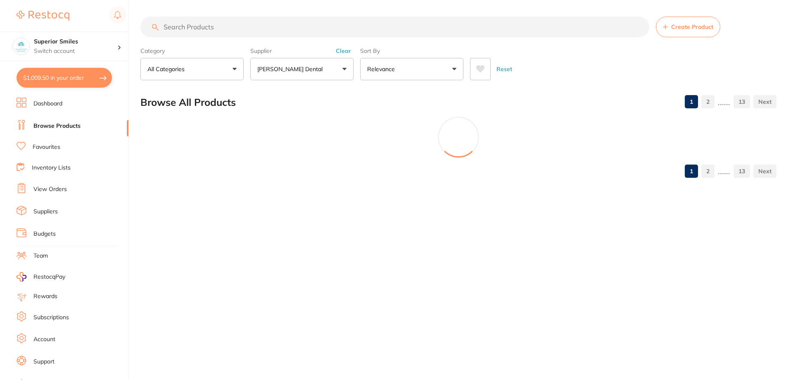
click at [288, 67] on p "[PERSON_NAME] Dental" at bounding box center [291, 69] width 69 height 8
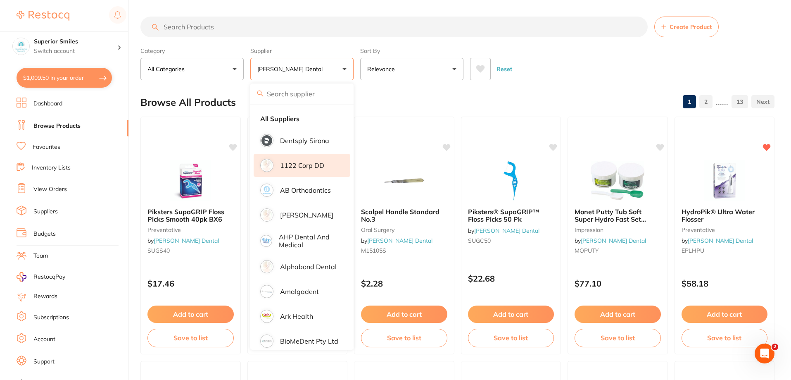
scroll to position [0, 0]
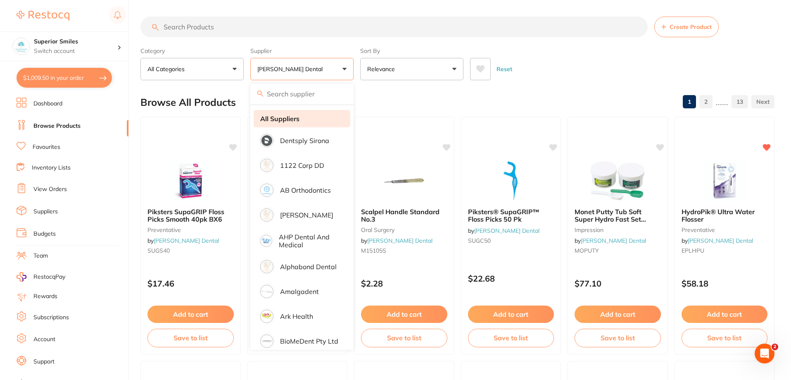
click at [295, 115] on strong "All Suppliers" at bounding box center [279, 118] width 39 height 7
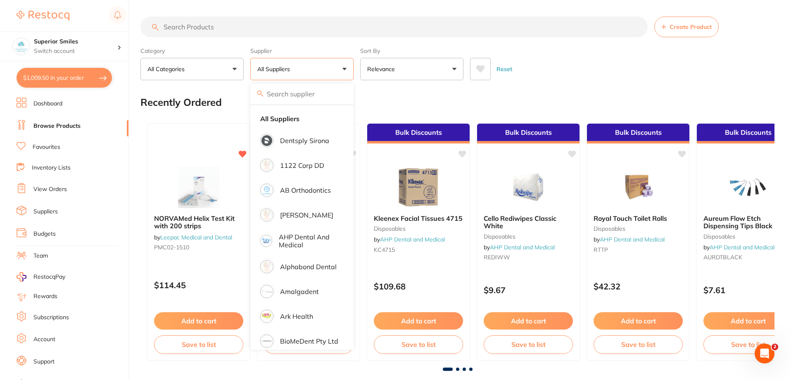
click at [566, 67] on div "Reset" at bounding box center [619, 65] width 298 height 29
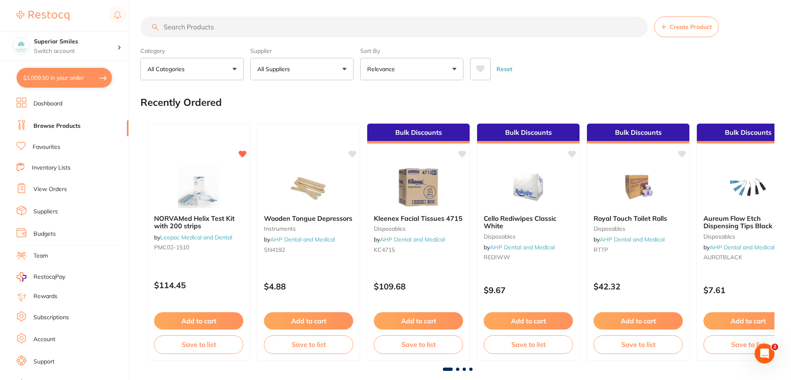
click at [188, 23] on input "search" at bounding box center [393, 27] width 507 height 21
click at [202, 29] on input "search" at bounding box center [393, 27] width 507 height 21
type input "[MEDICAL_DATA]"
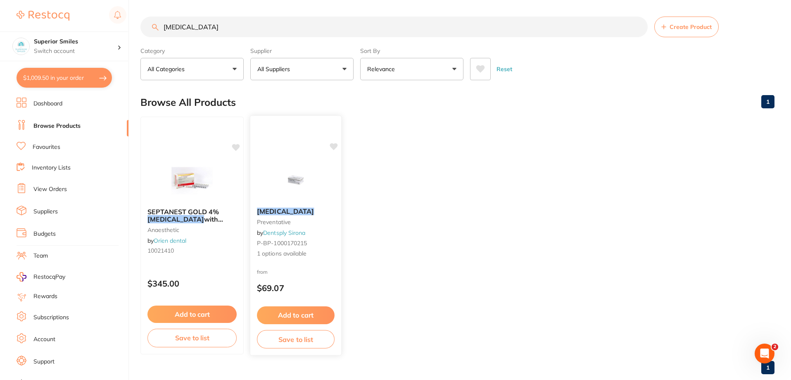
click at [285, 209] on em "[MEDICAL_DATA]" at bounding box center [285, 211] width 57 height 8
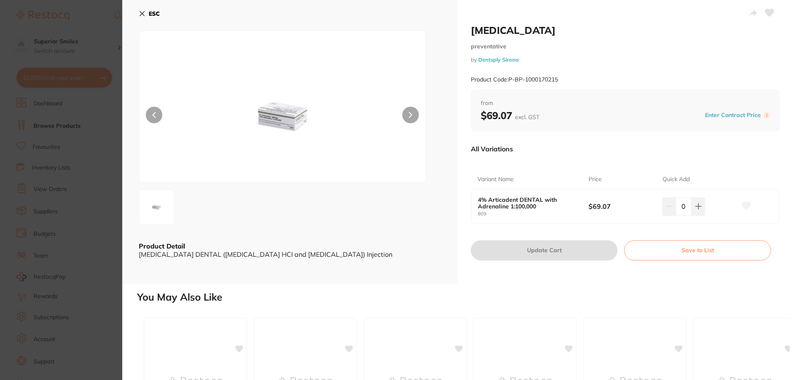
click at [278, 111] on img at bounding box center [283, 117] width 172 height 131
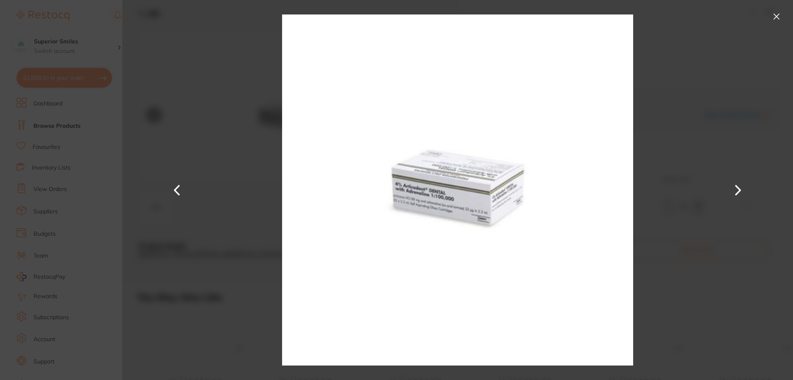
click at [777, 14] on button at bounding box center [776, 16] width 13 height 13
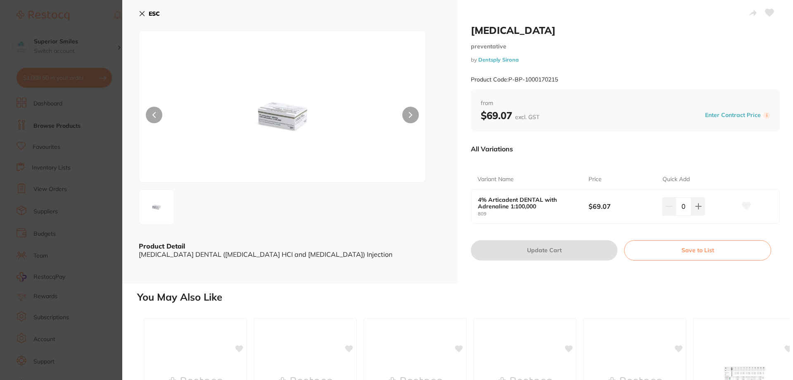
click at [775, 14] on button at bounding box center [769, 13] width 21 height 21
click at [53, 78] on section "[MEDICAL_DATA] preventative by Dentsply Sirona Product Code: P-BP-1000170215 ES…" at bounding box center [396, 190] width 793 height 380
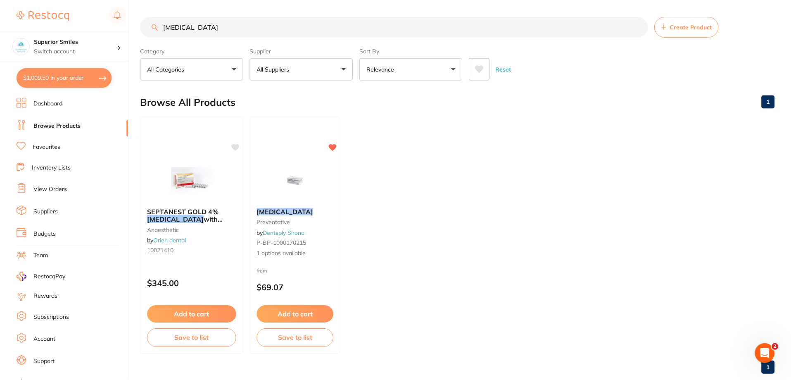
scroll to position [0, 0]
click at [53, 78] on button "$1,009.50 in your order" at bounding box center [64, 78] width 95 height 20
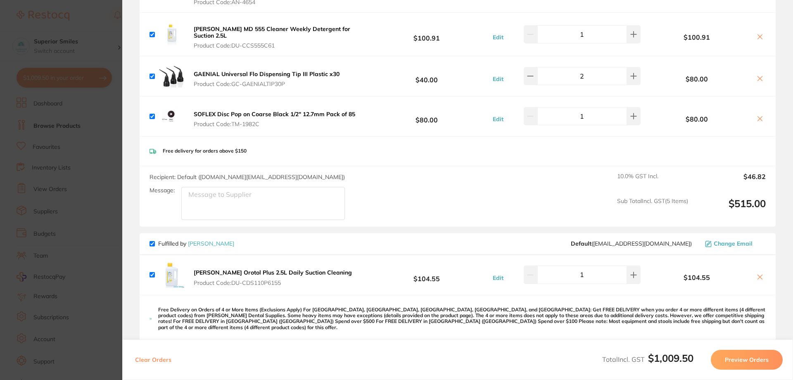
scroll to position [0, 0]
